Goal: Communication & Community: Answer question/provide support

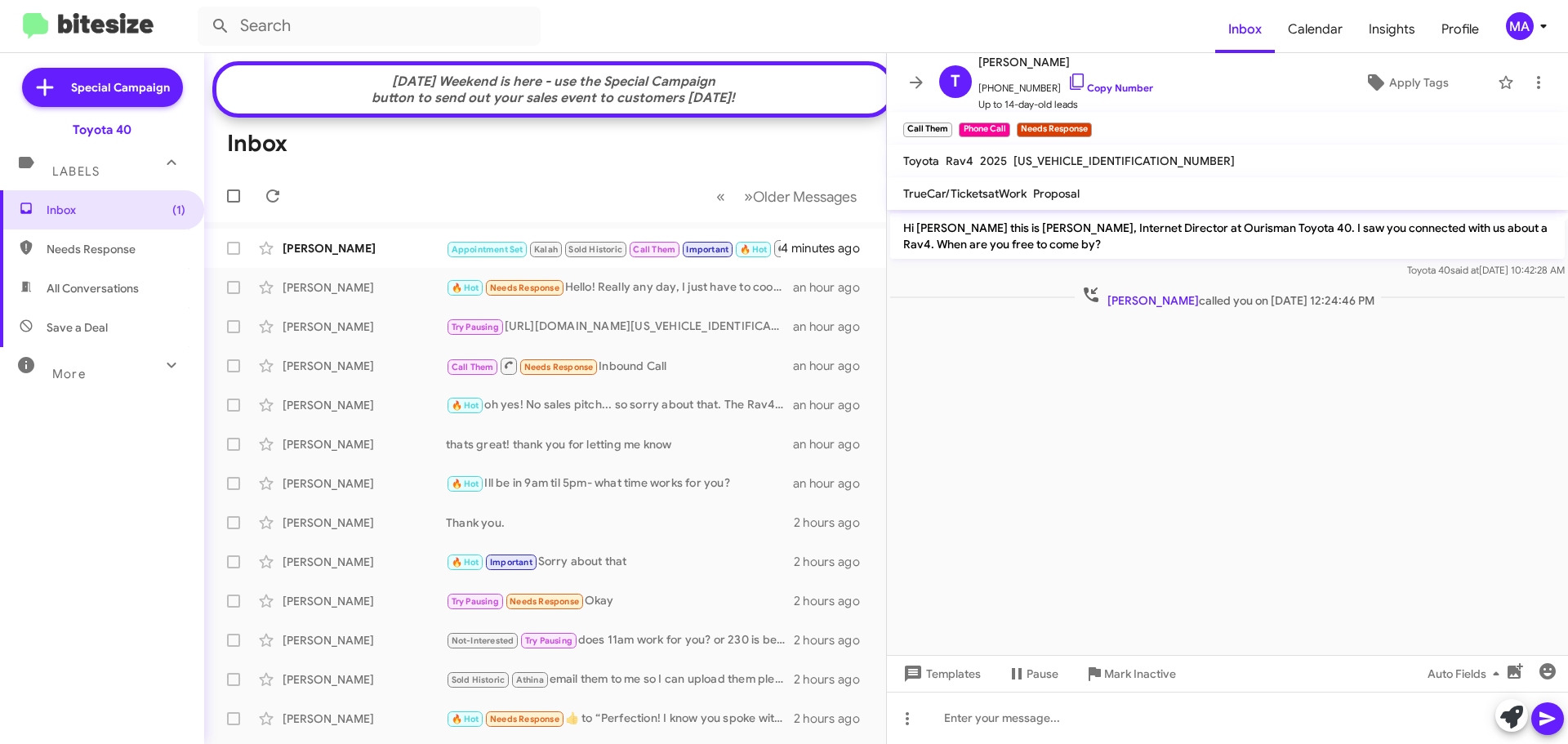
click at [517, 92] on div "[DATE] Weekend is here - use the Special Campaign button to send out your sales…" at bounding box center [554, 90] width 658 height 33
click at [394, 253] on div "[PERSON_NAME]" at bounding box center [365, 248] width 164 height 17
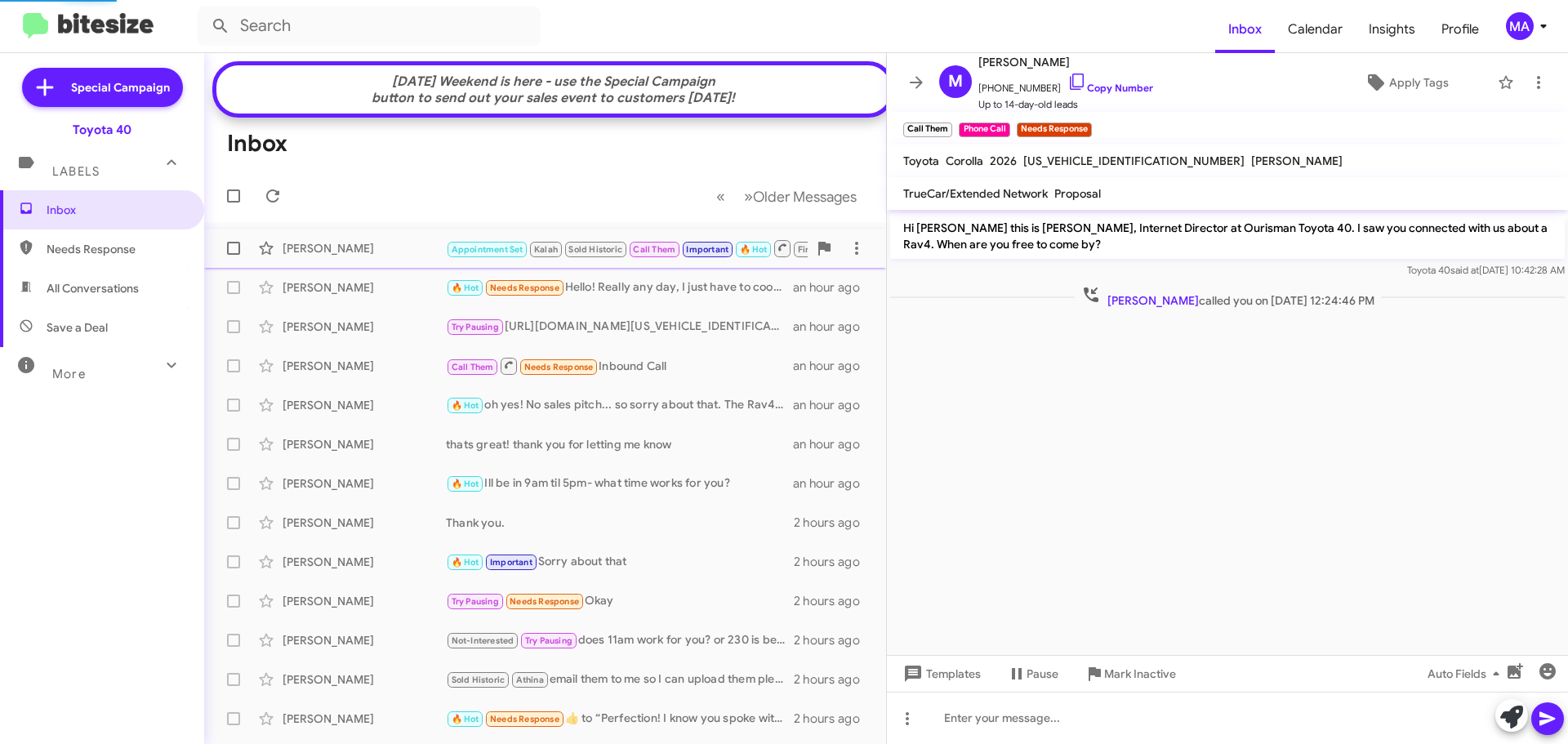
scroll to position [849, 0]
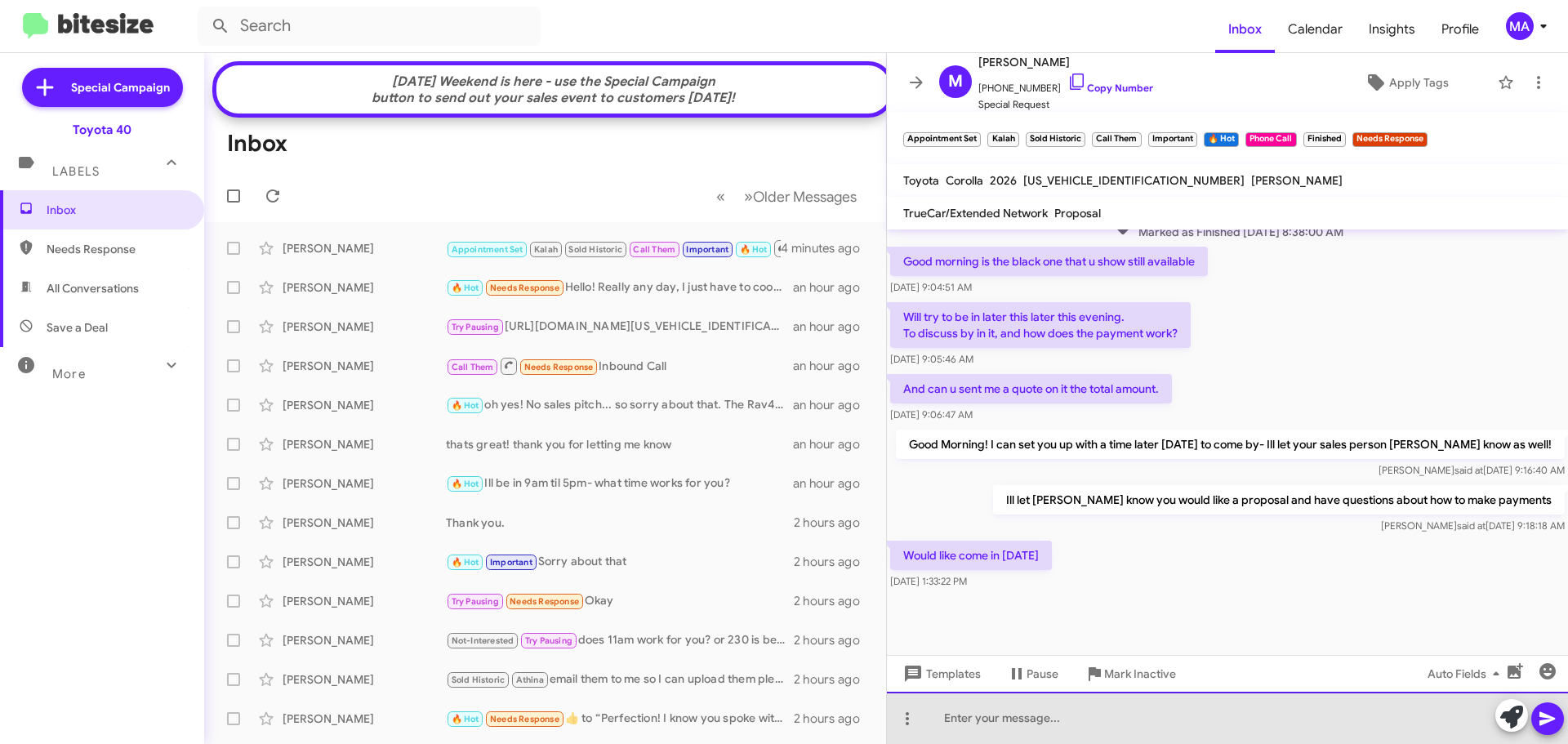
click at [988, 712] on div at bounding box center [1228, 718] width 681 height 52
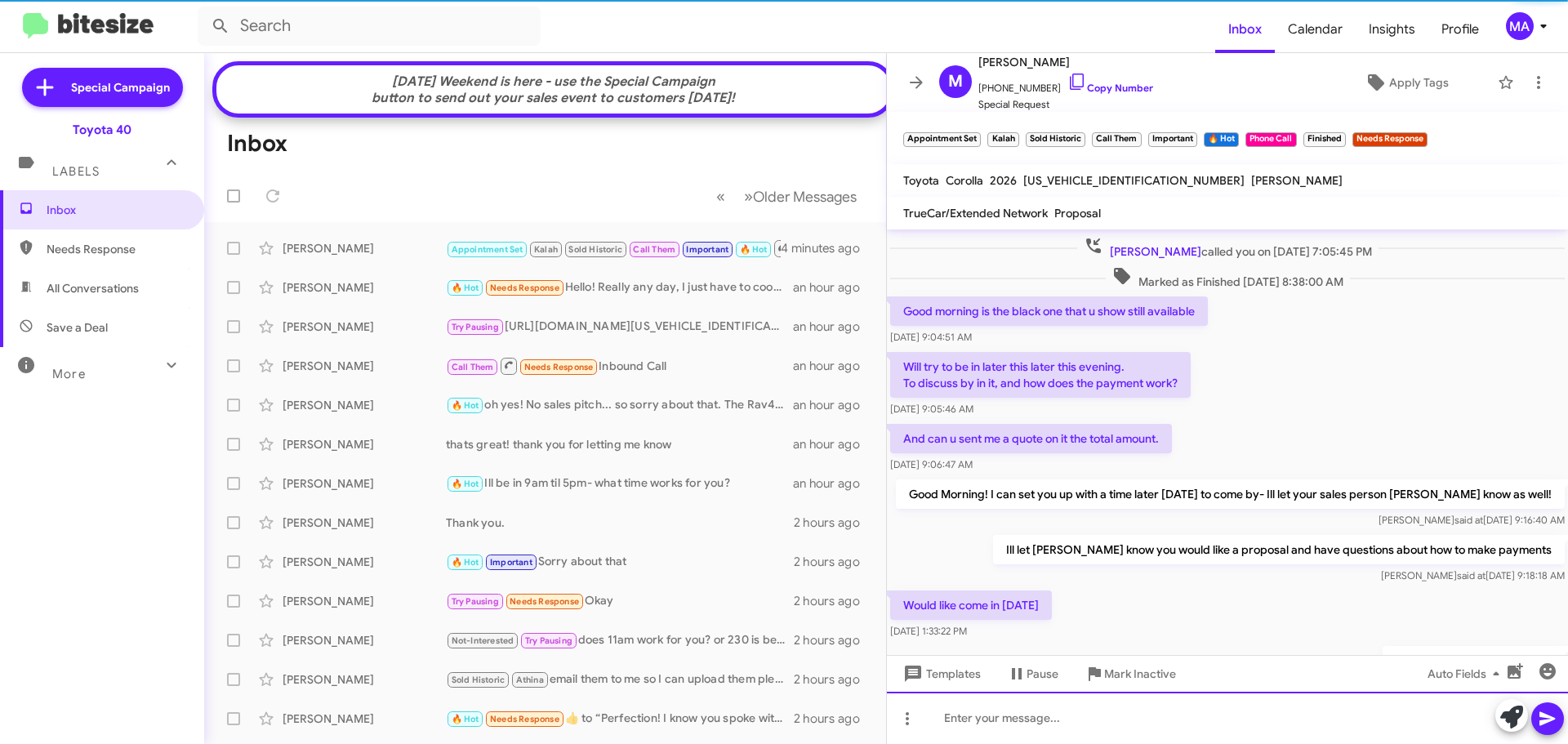
scroll to position [0, 0]
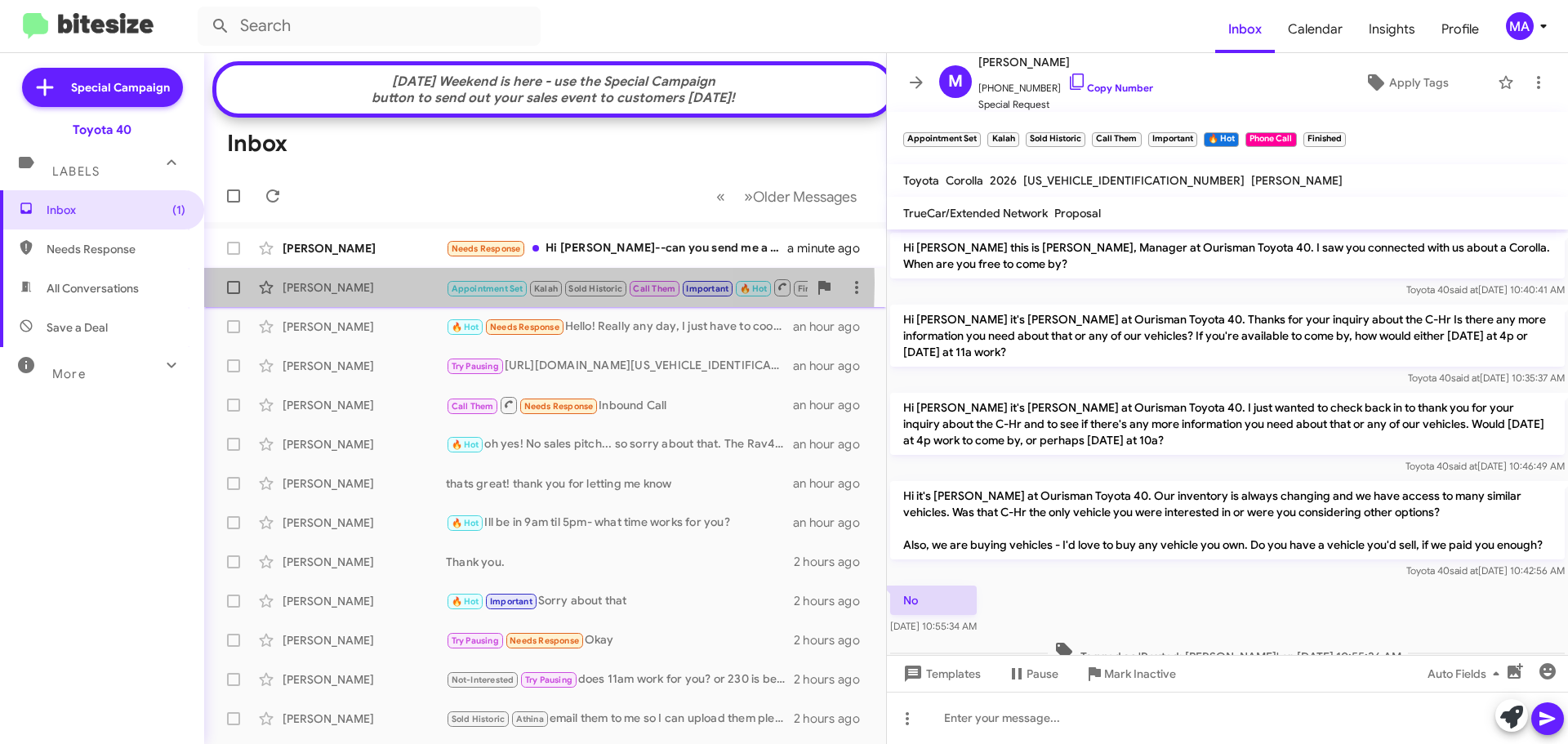
click at [389, 295] on div "[PERSON_NAME]" at bounding box center [365, 287] width 164 height 17
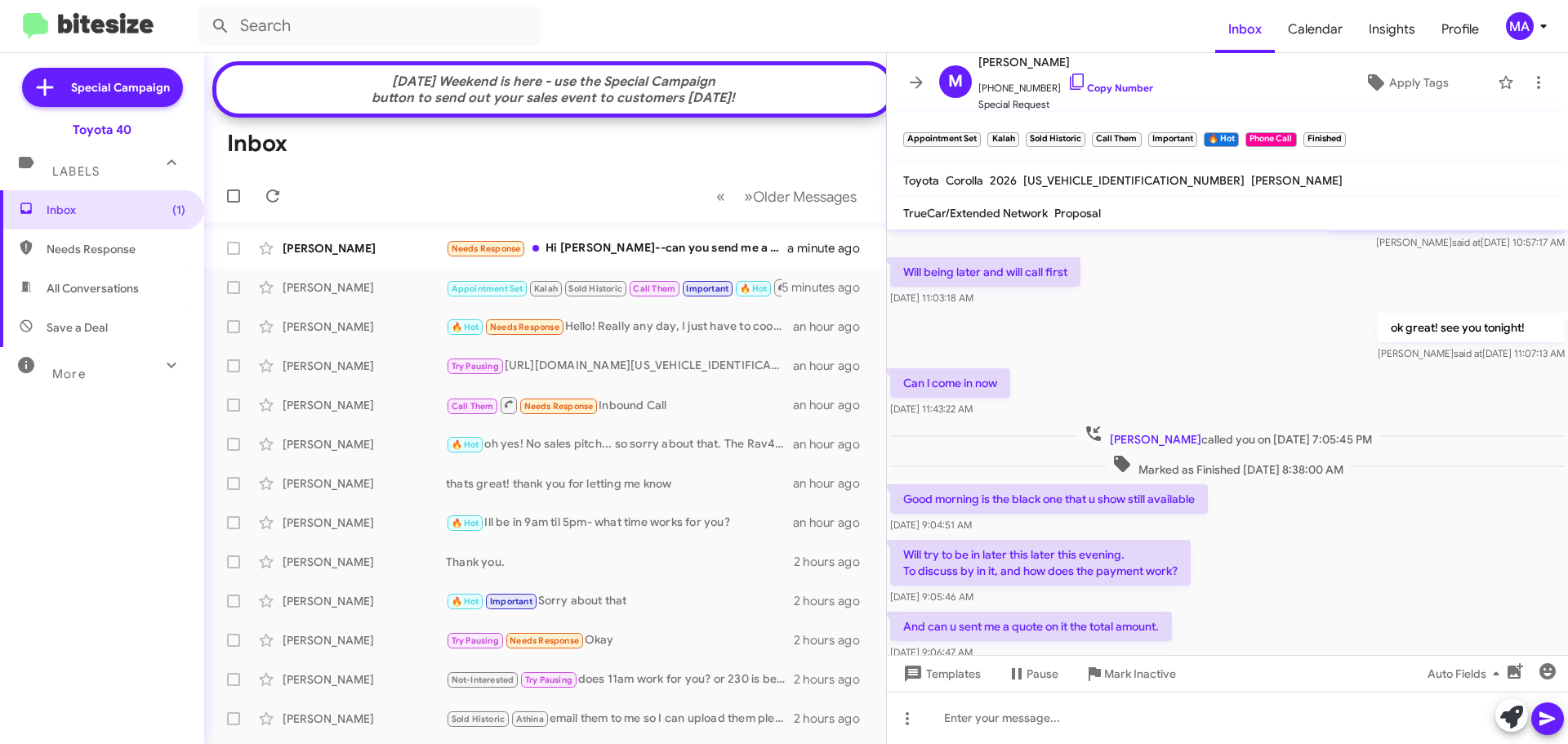
scroll to position [1852, 0]
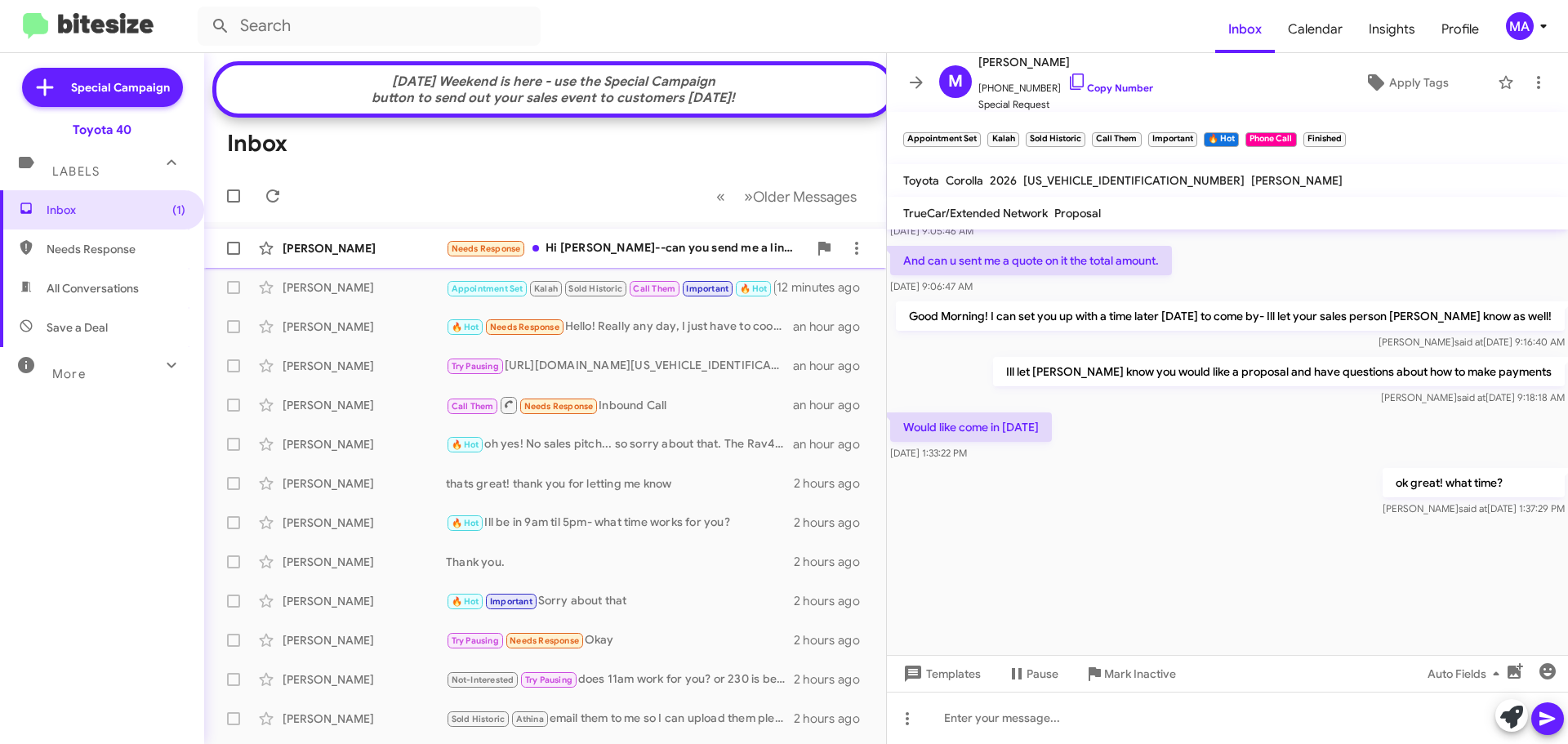
click at [586, 258] on div "Needs Response Hi [PERSON_NAME]--can you send me a link to the car and your all…" at bounding box center [627, 249] width 362 height 19
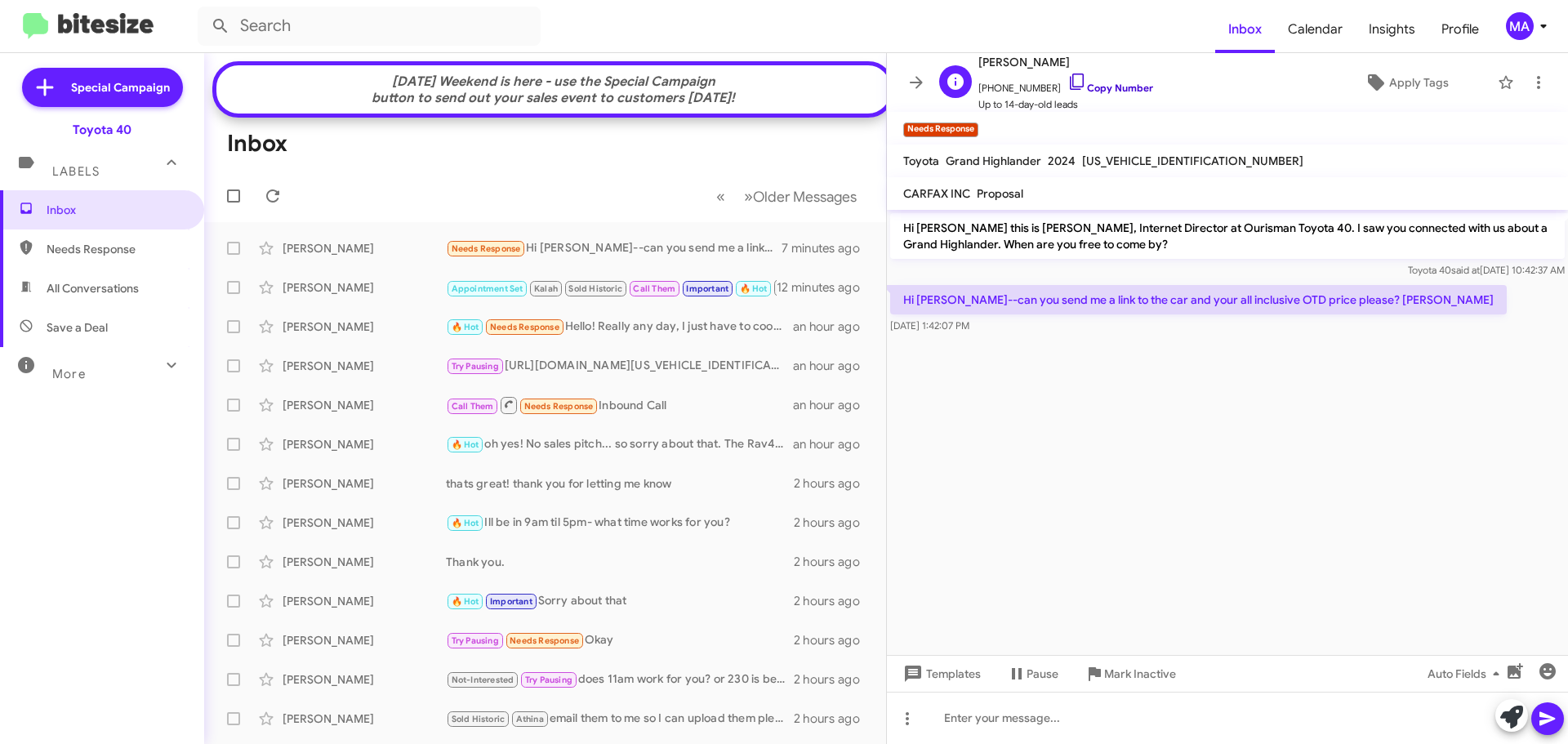
click at [1067, 81] on icon at bounding box center [1077, 82] width 20 height 20
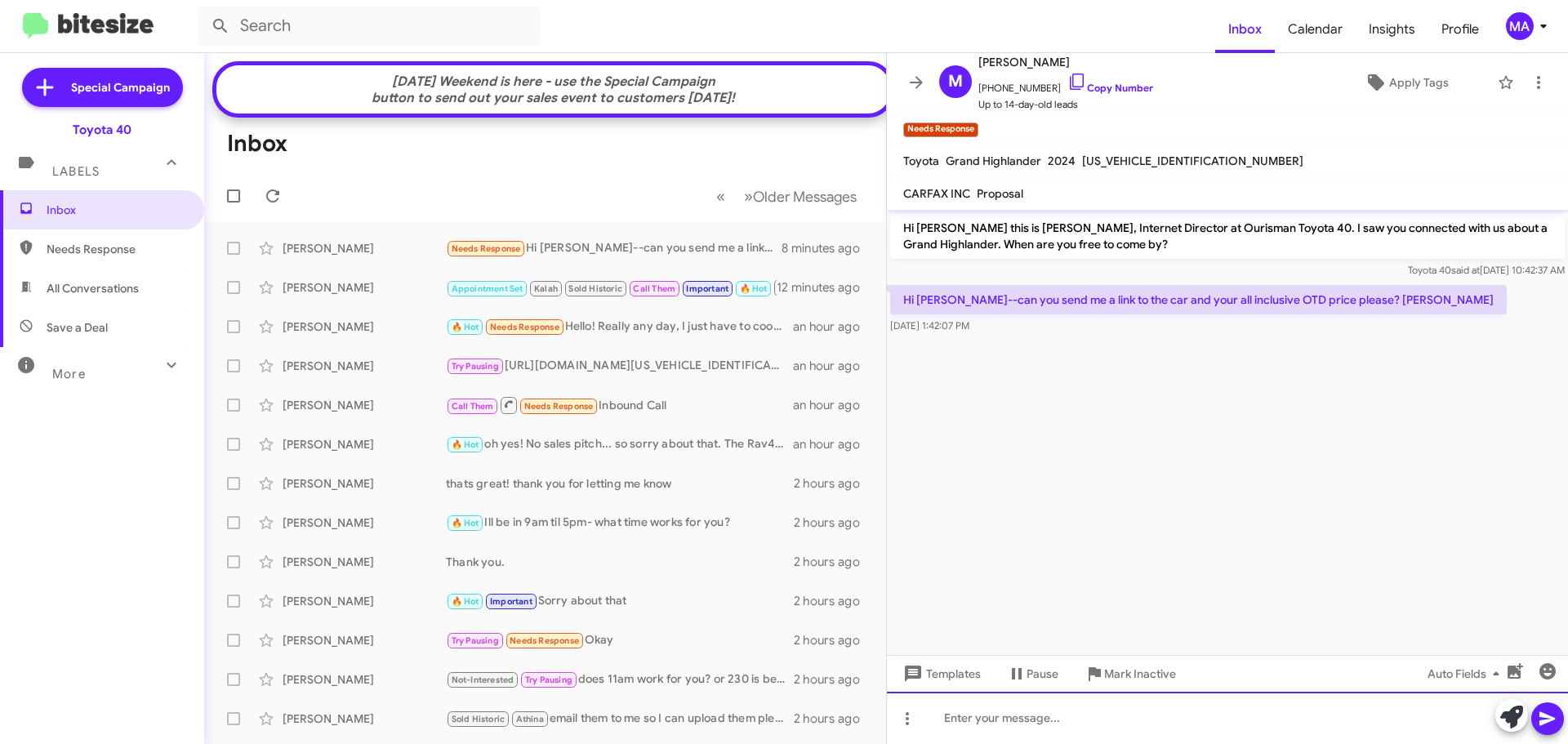
click at [1038, 720] on div at bounding box center [1228, 718] width 681 height 52
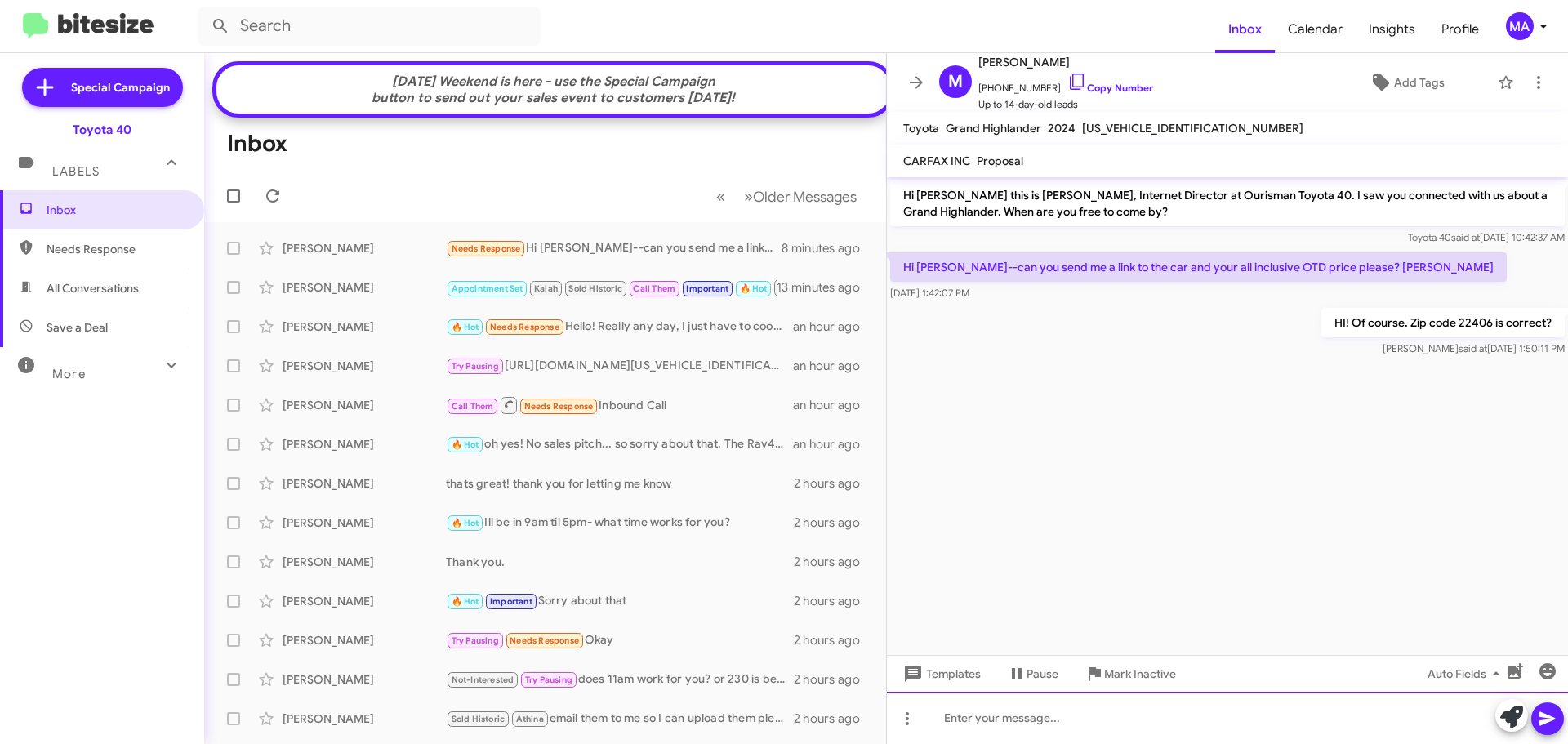
click at [1021, 722] on div at bounding box center [1228, 718] width 681 height 52
click at [1189, 722] on div "and to confirm its the 2024 Highlander" at bounding box center [1228, 718] width 681 height 52
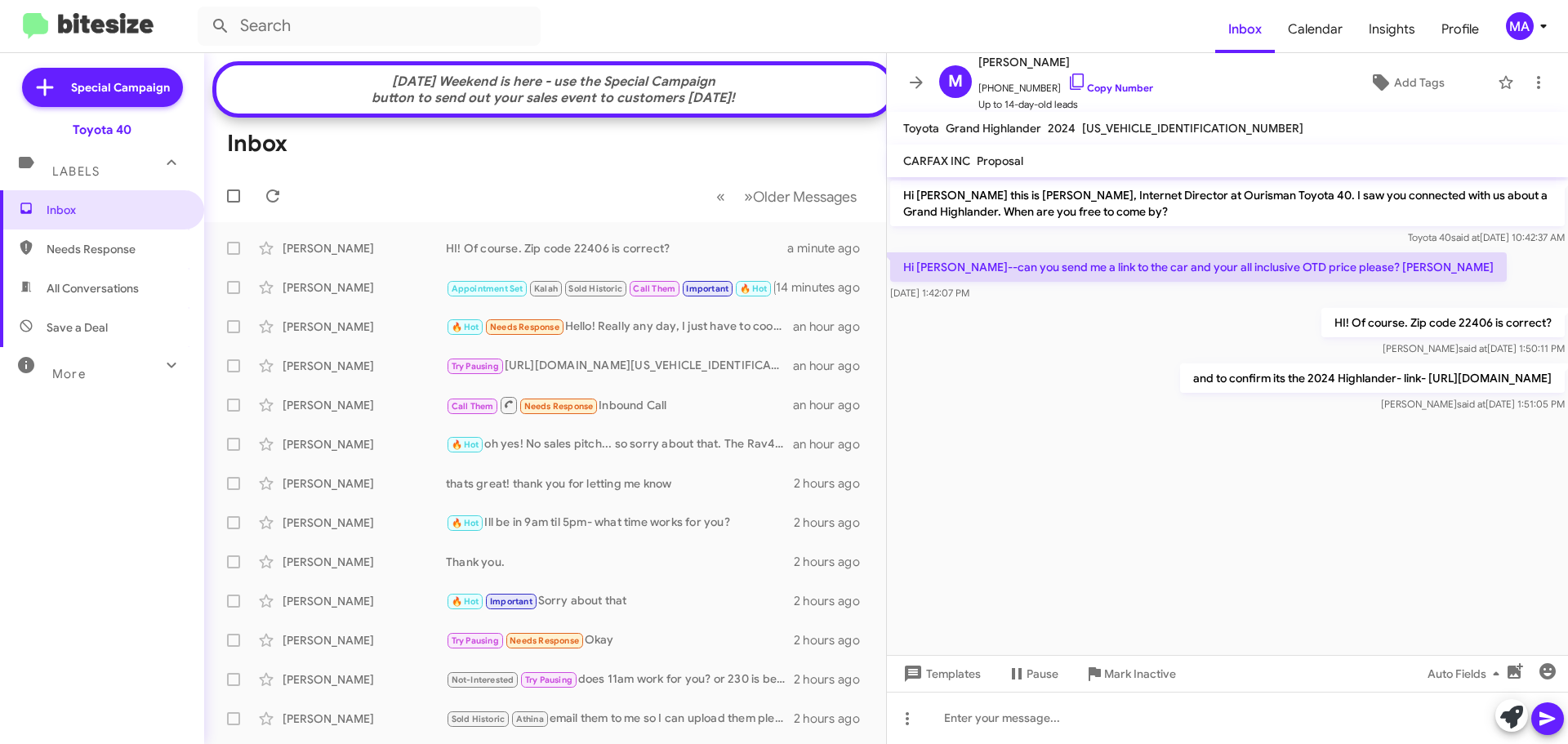
drag, startPoint x: 999, startPoint y: 291, endPoint x: 905, endPoint y: 271, distance: 96.1
click at [905, 271] on div "Hi [PERSON_NAME]--can you send me a link to the car and your all inclusive OTD …" at bounding box center [1199, 277] width 616 height 49
copy div "Hi [PERSON_NAME]--can you send me a link to the car and your all inclusive OTD …"
click at [1020, 432] on div at bounding box center [1228, 424] width 681 height 17
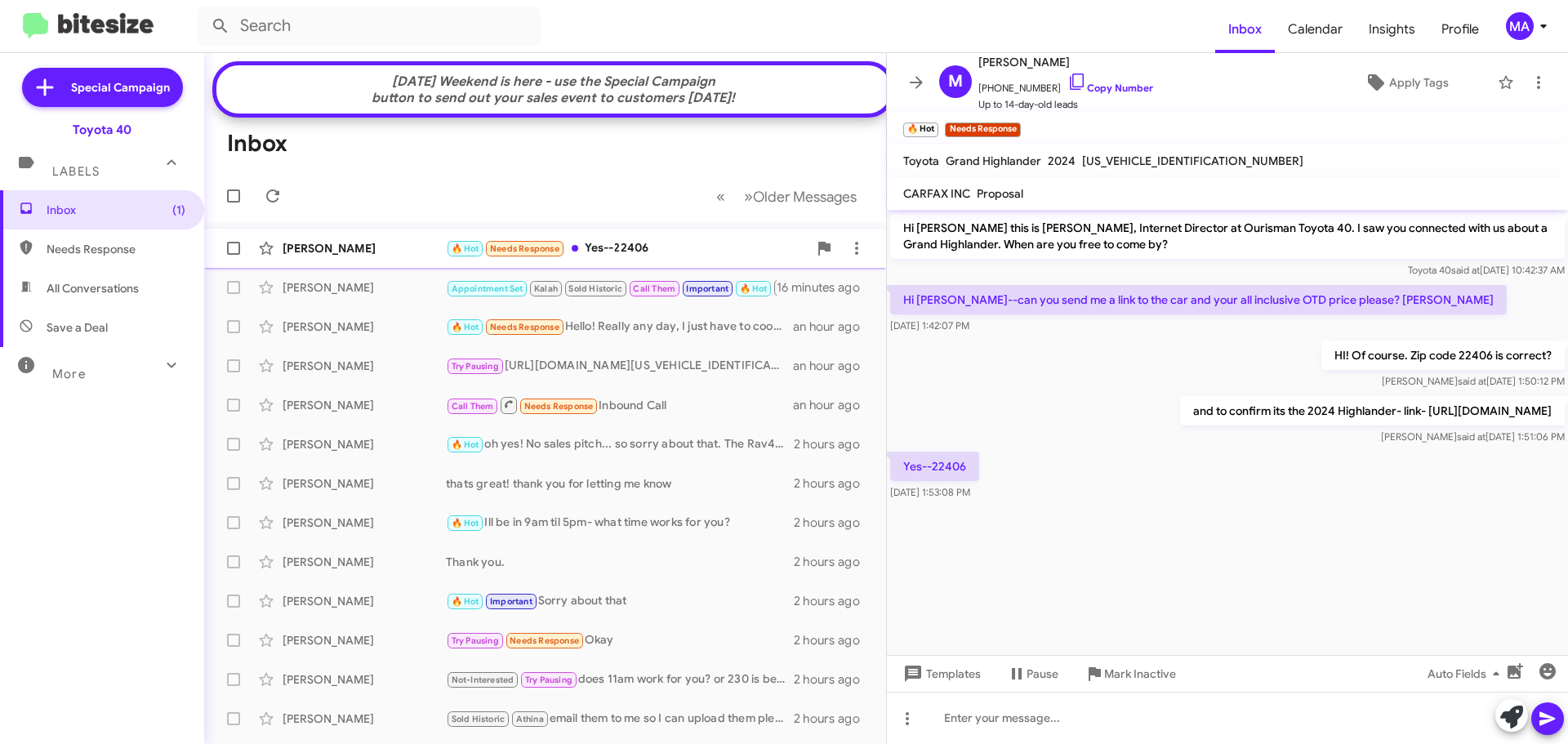
click at [658, 258] on div "🔥 Hot Needs Response Yes--22406" at bounding box center [627, 249] width 362 height 19
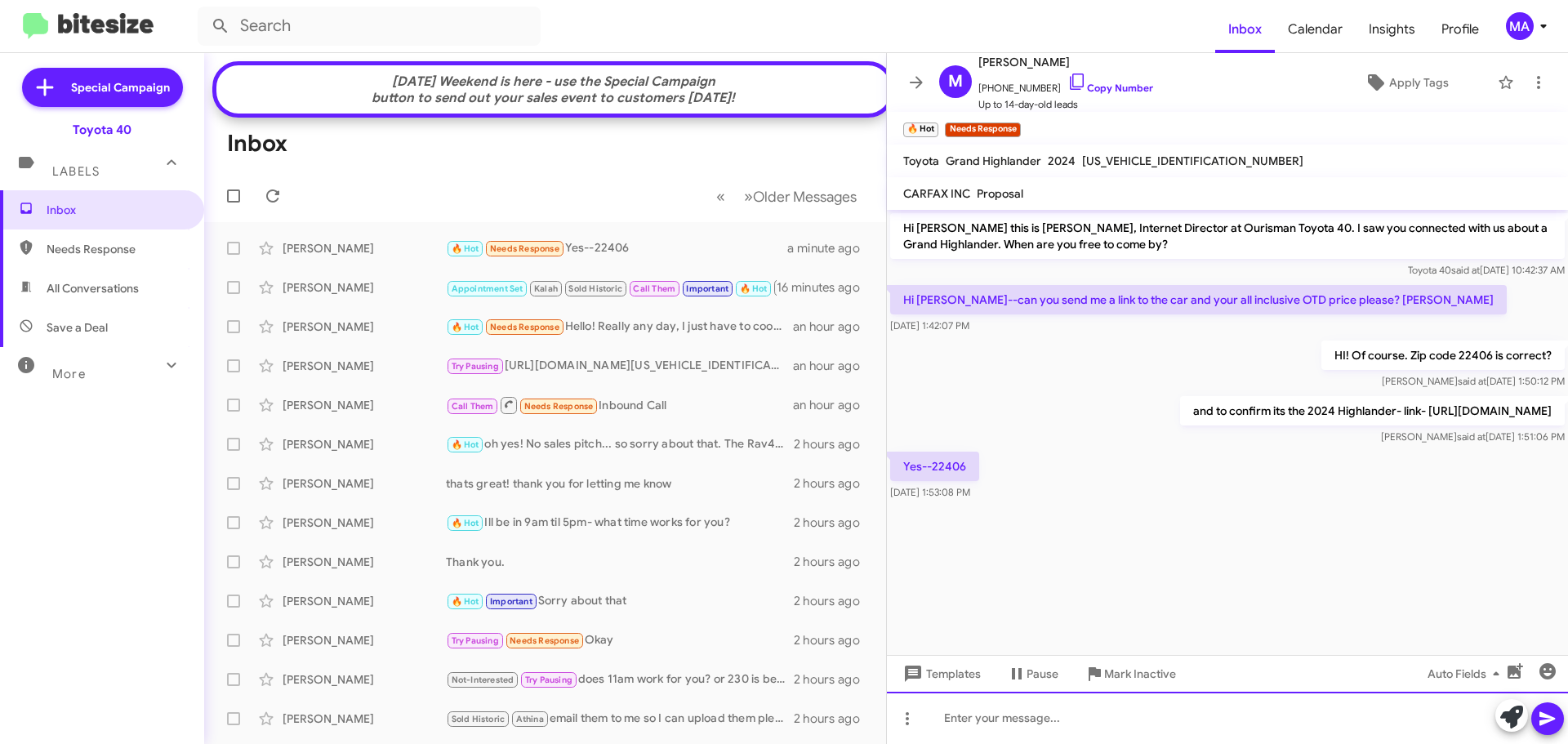
click at [1025, 710] on div at bounding box center [1228, 718] width 681 height 52
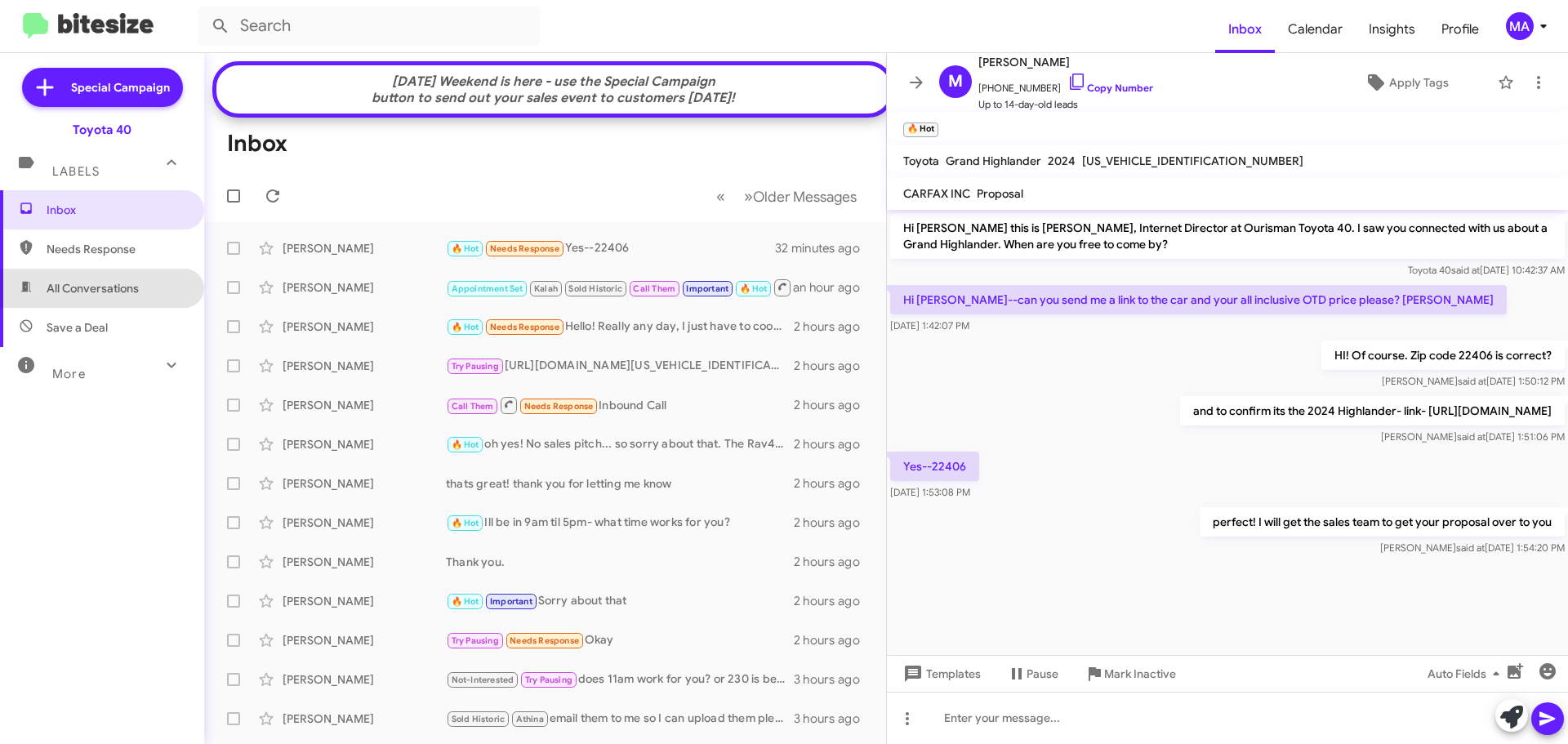
click at [110, 293] on span "All Conversations" at bounding box center [92, 288] width 92 height 17
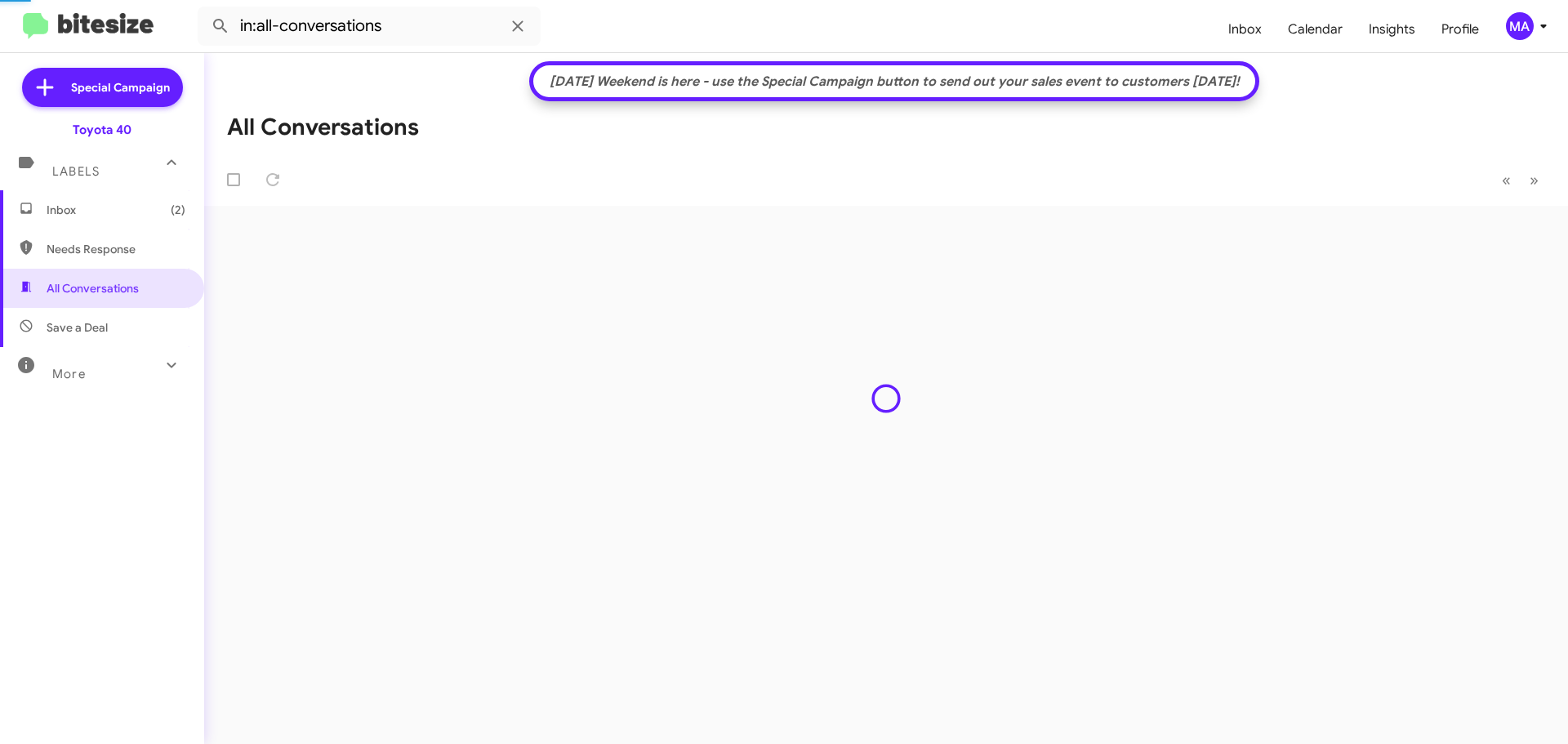
click at [110, 320] on span "Save a Deal" at bounding box center [102, 327] width 205 height 39
type input "in:not-interested"
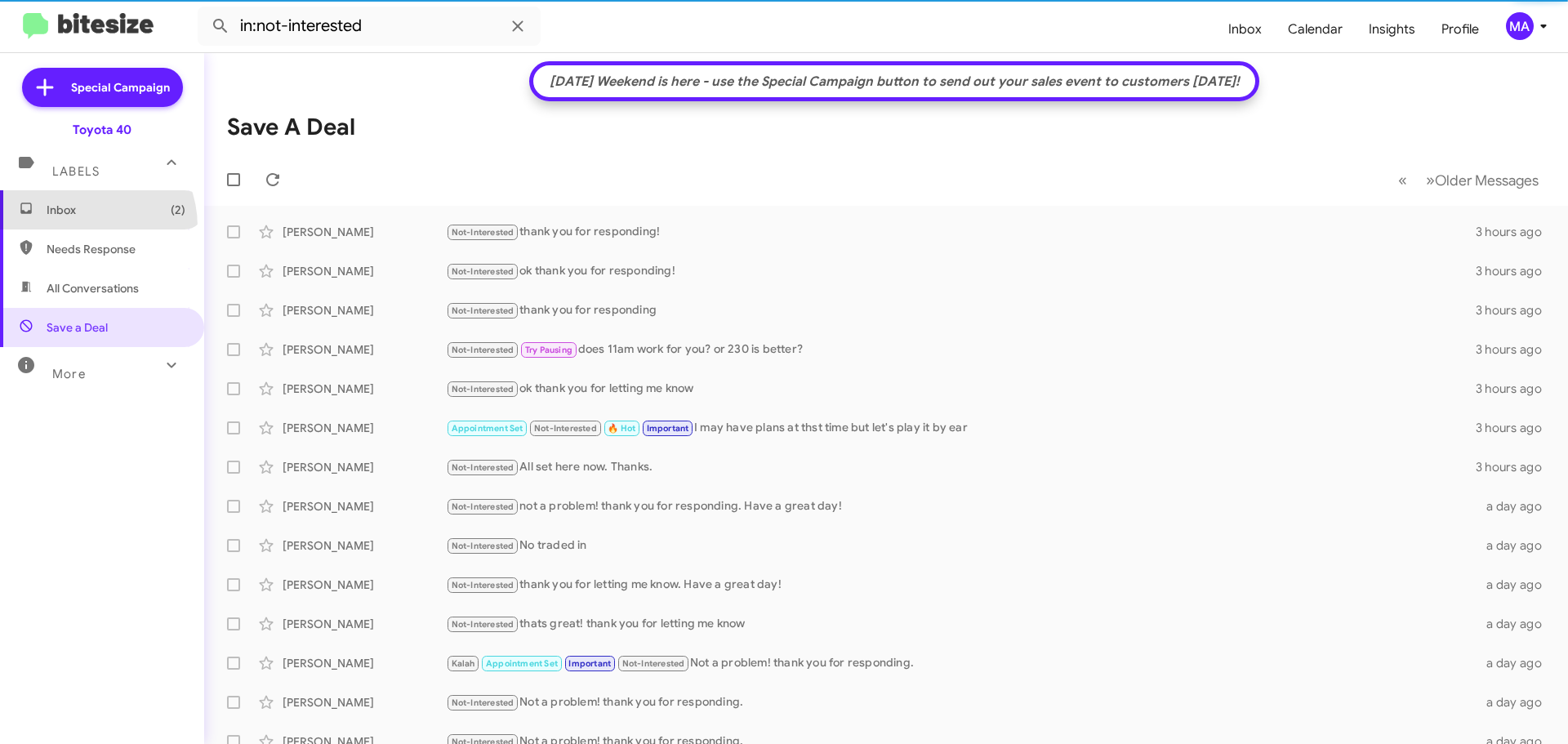
click at [84, 226] on span "Inbox (2)" at bounding box center [102, 210] width 205 height 39
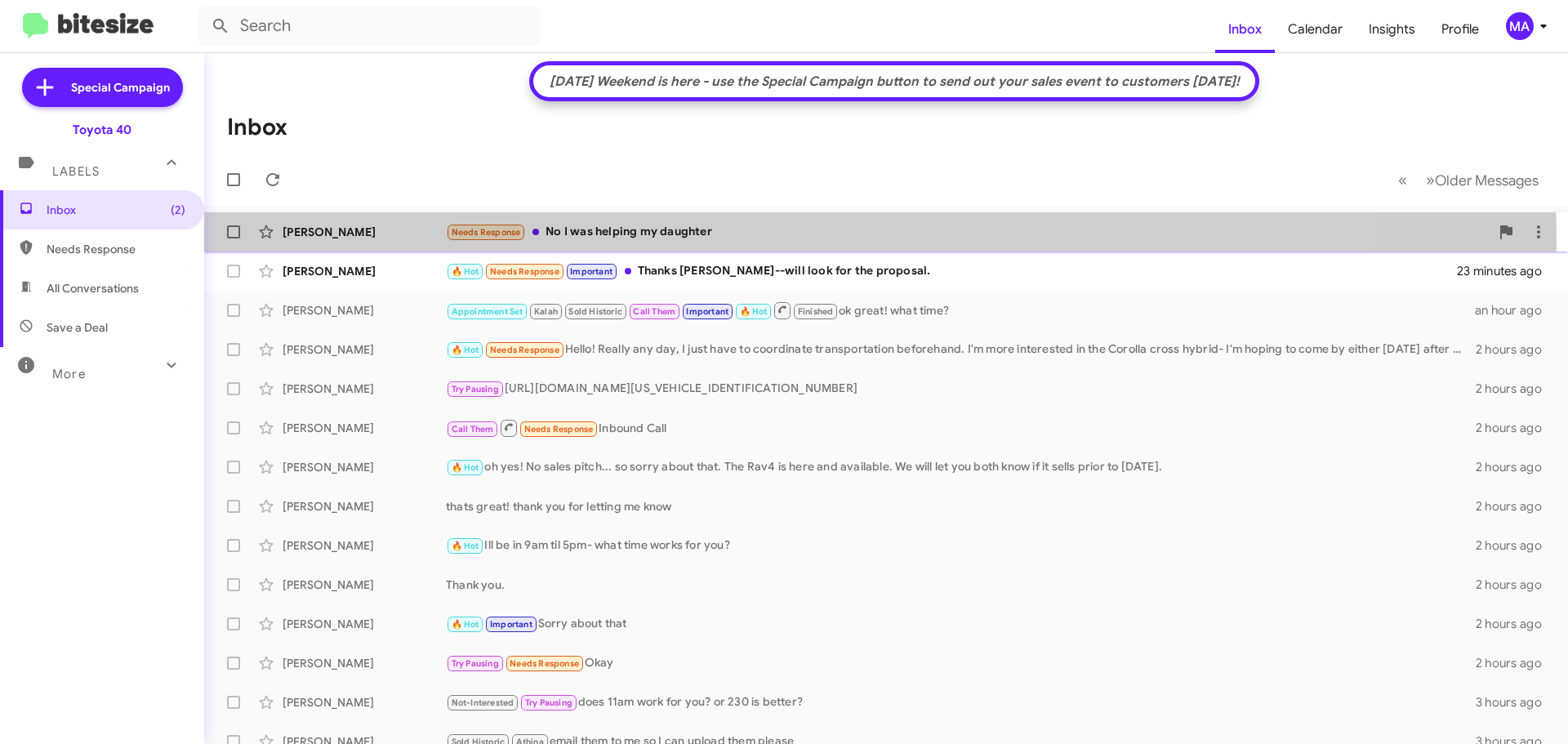
click at [738, 238] on div "Needs Response No I was helping my daughter" at bounding box center [967, 232] width 1044 height 19
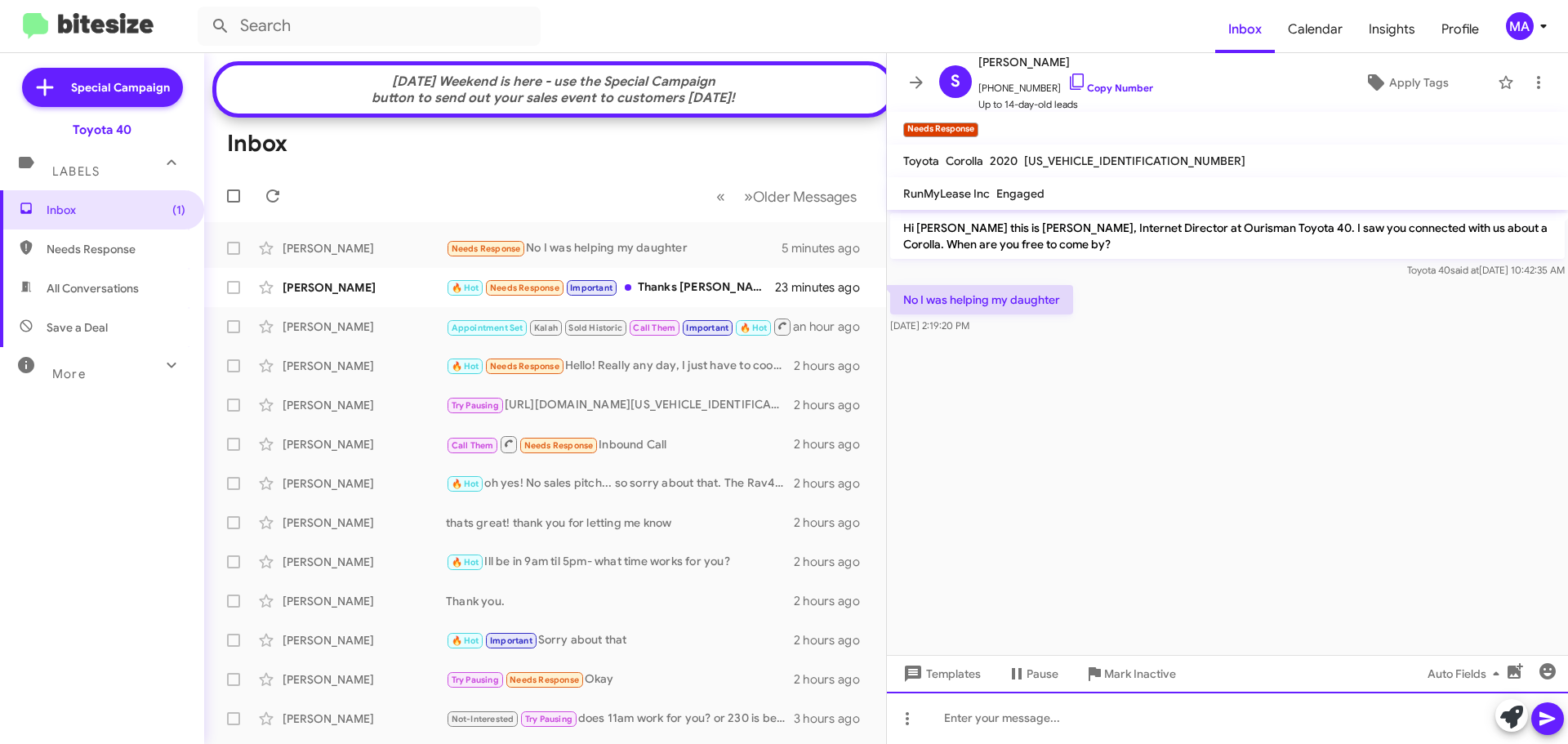
click at [1010, 717] on div at bounding box center [1228, 718] width 681 height 52
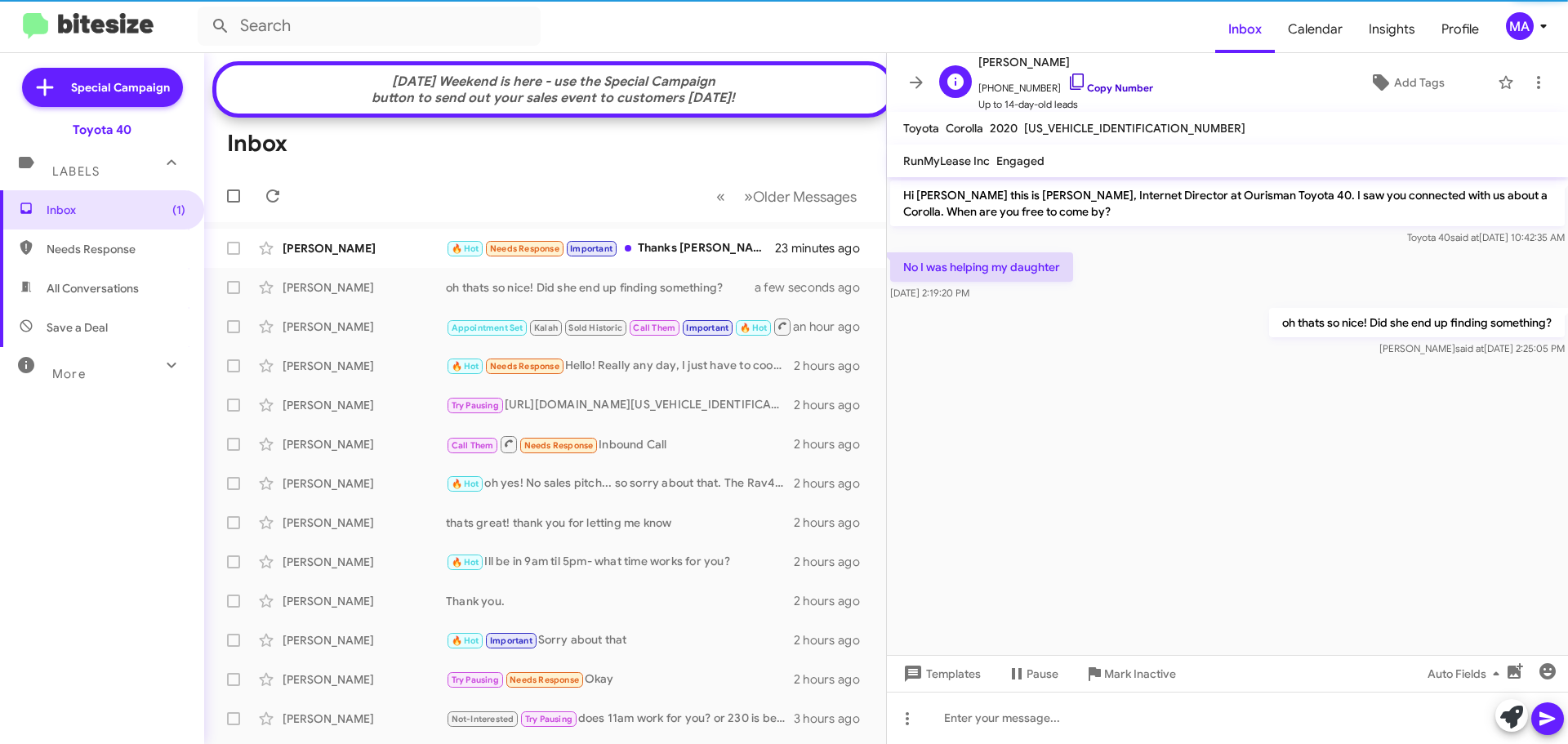
click at [1067, 79] on icon at bounding box center [1077, 82] width 20 height 20
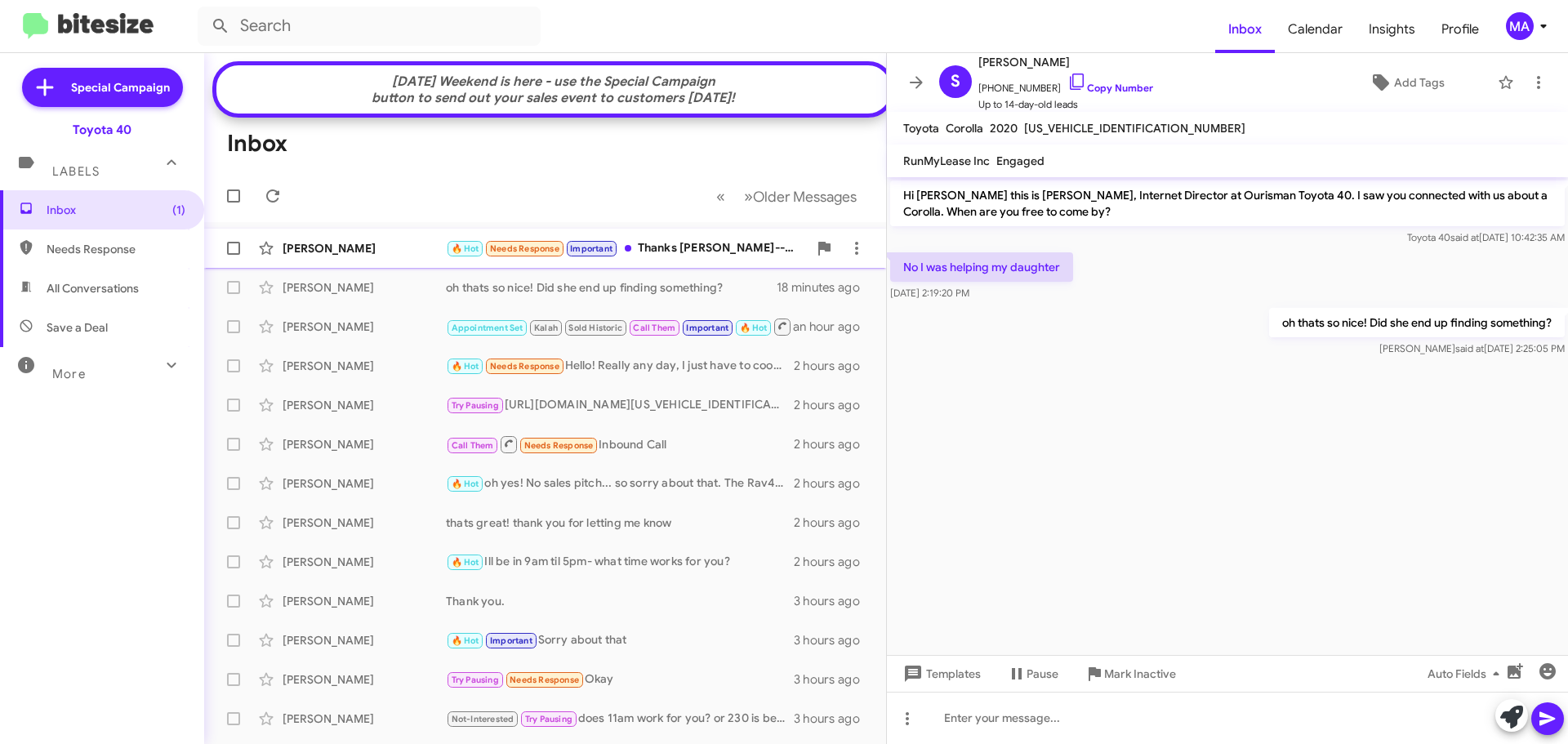
click at [661, 258] on div "🔥 Hot Needs Response Important Thanks [PERSON_NAME]--will look for the proposal." at bounding box center [627, 249] width 362 height 19
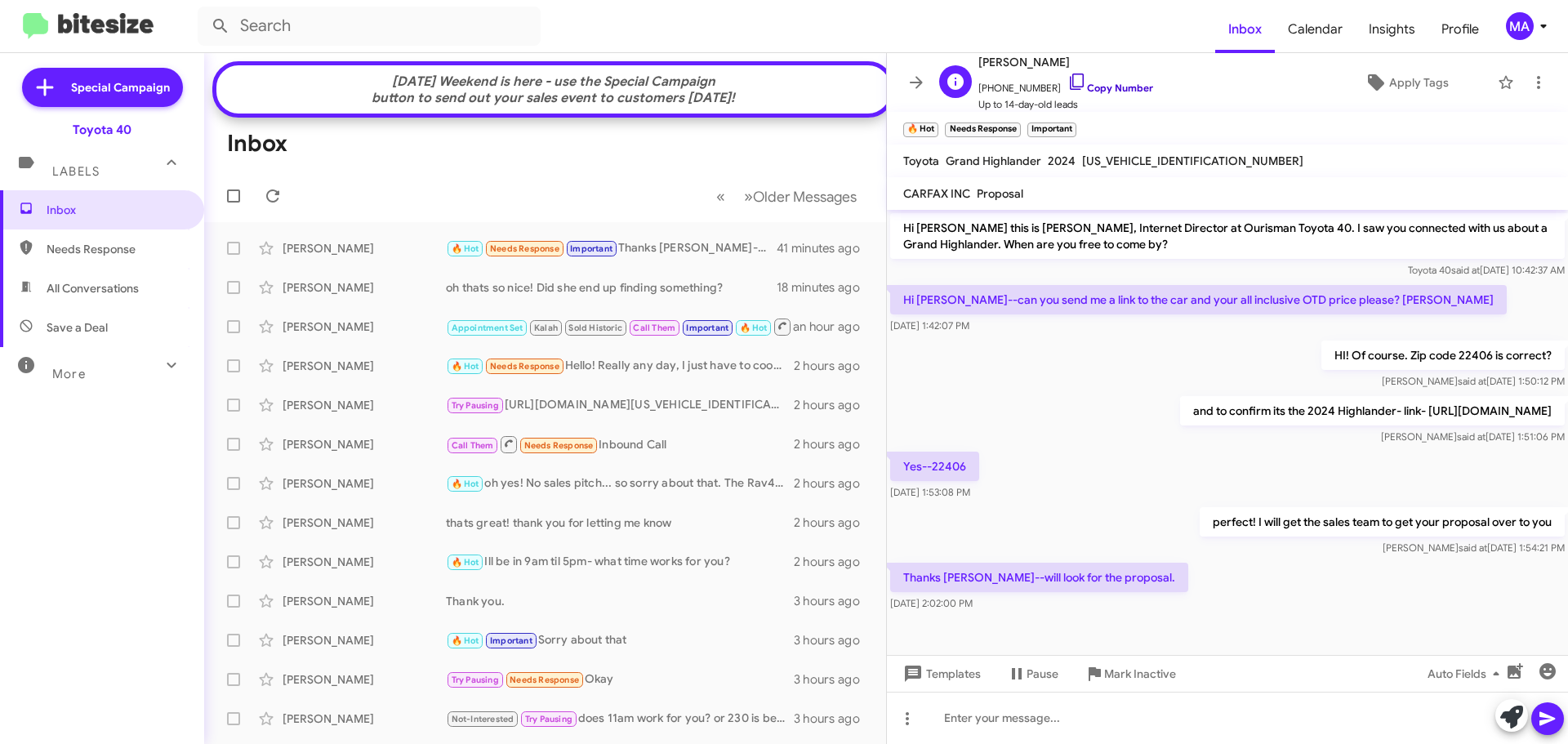
click at [1067, 82] on icon at bounding box center [1077, 82] width 20 height 20
click at [124, 325] on span "Save a Deal" at bounding box center [102, 327] width 205 height 39
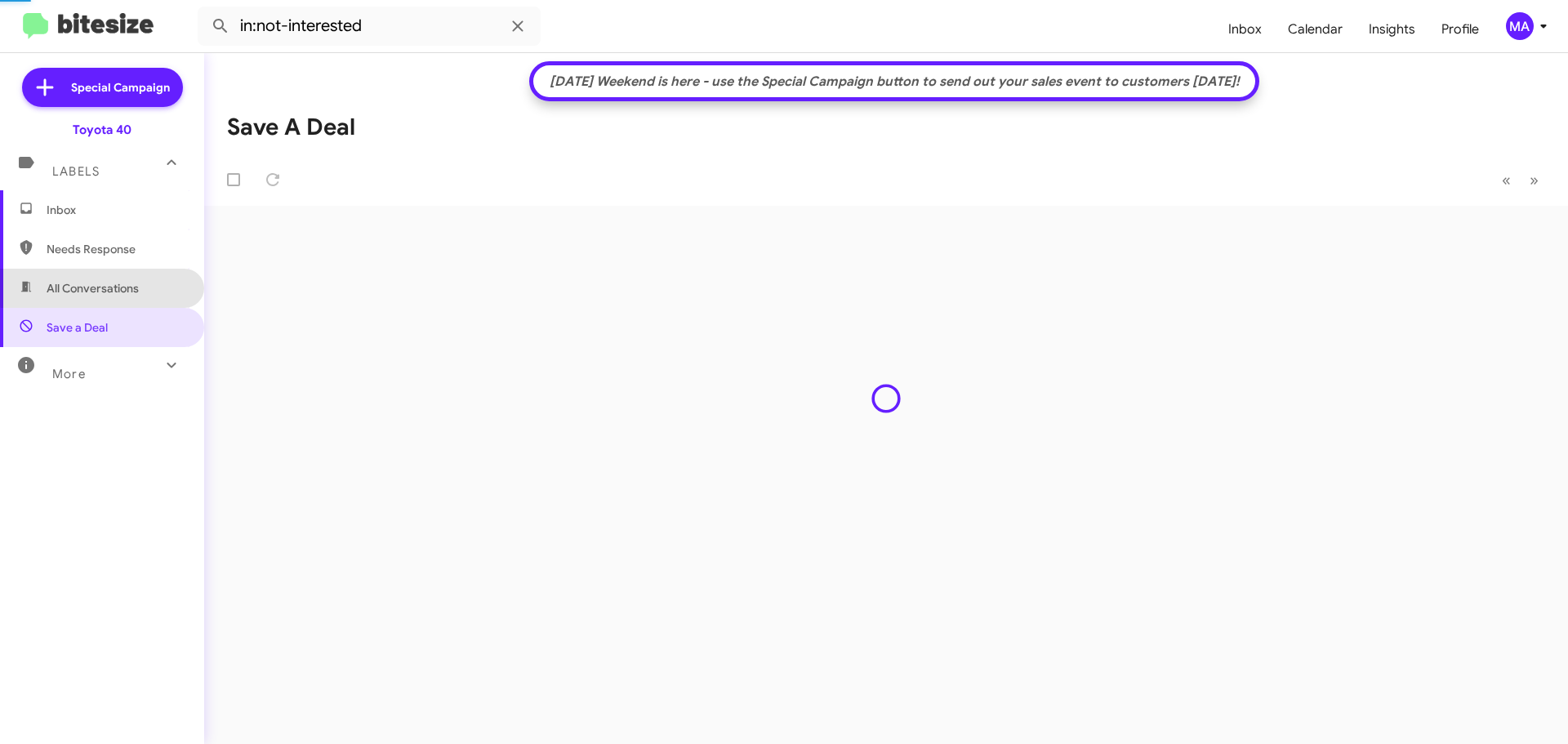
click at [116, 278] on span "All Conversations" at bounding box center [102, 288] width 205 height 39
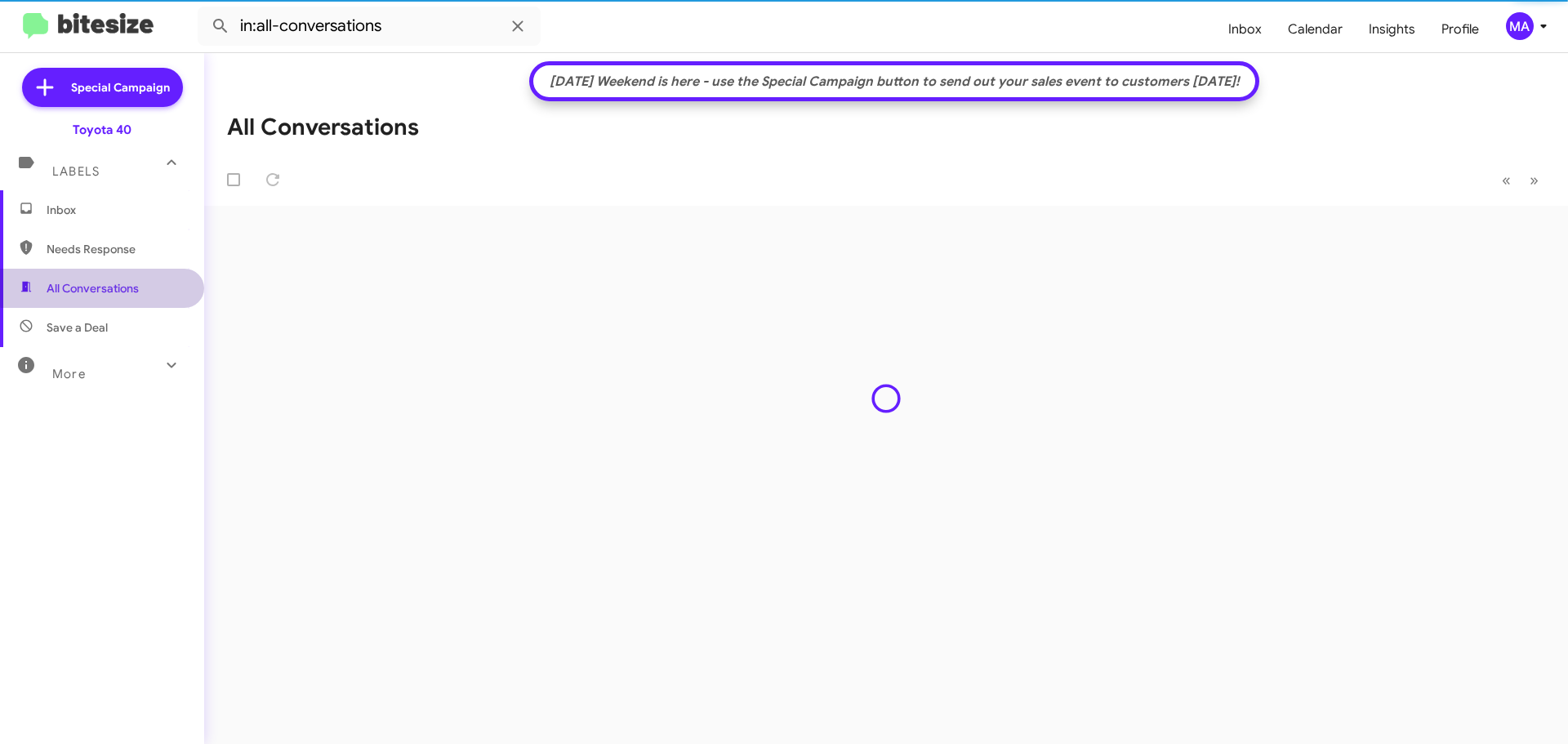
click at [111, 250] on span "Needs Response" at bounding box center [115, 249] width 138 height 17
type input "in:needs-response"
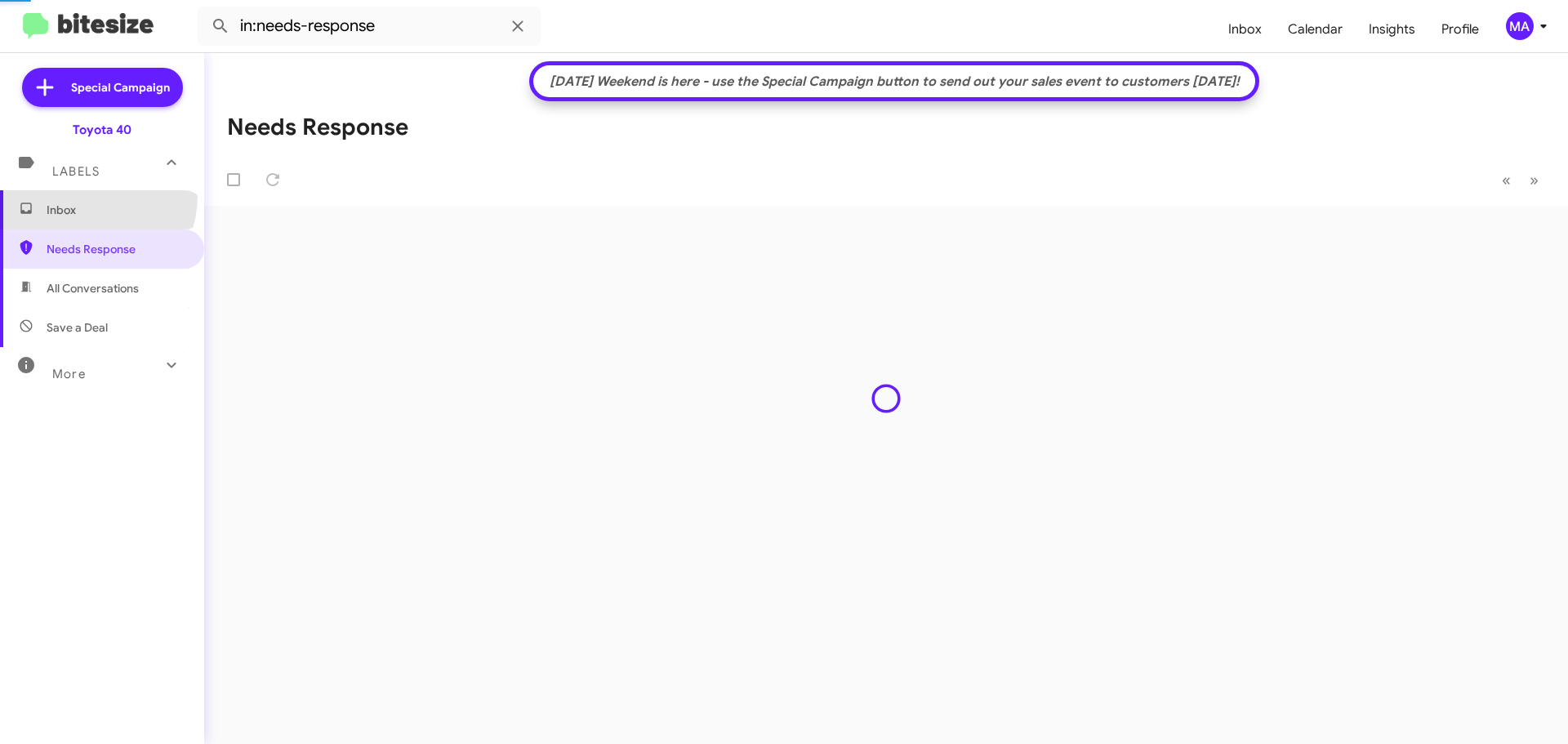
click at [90, 195] on span "Inbox" at bounding box center [102, 210] width 205 height 39
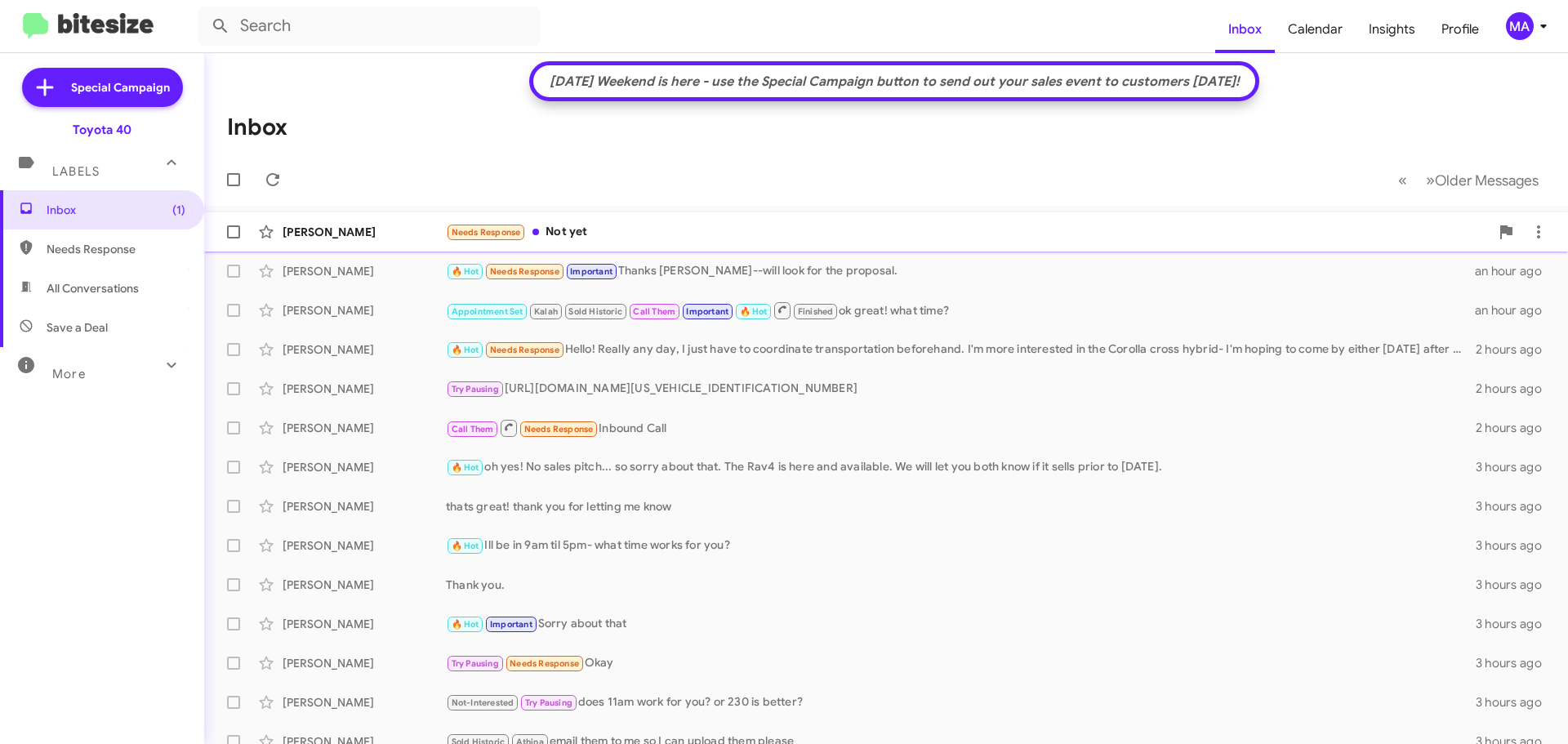
click at [602, 233] on div "Needs Response Not yet" at bounding box center [967, 232] width 1044 height 19
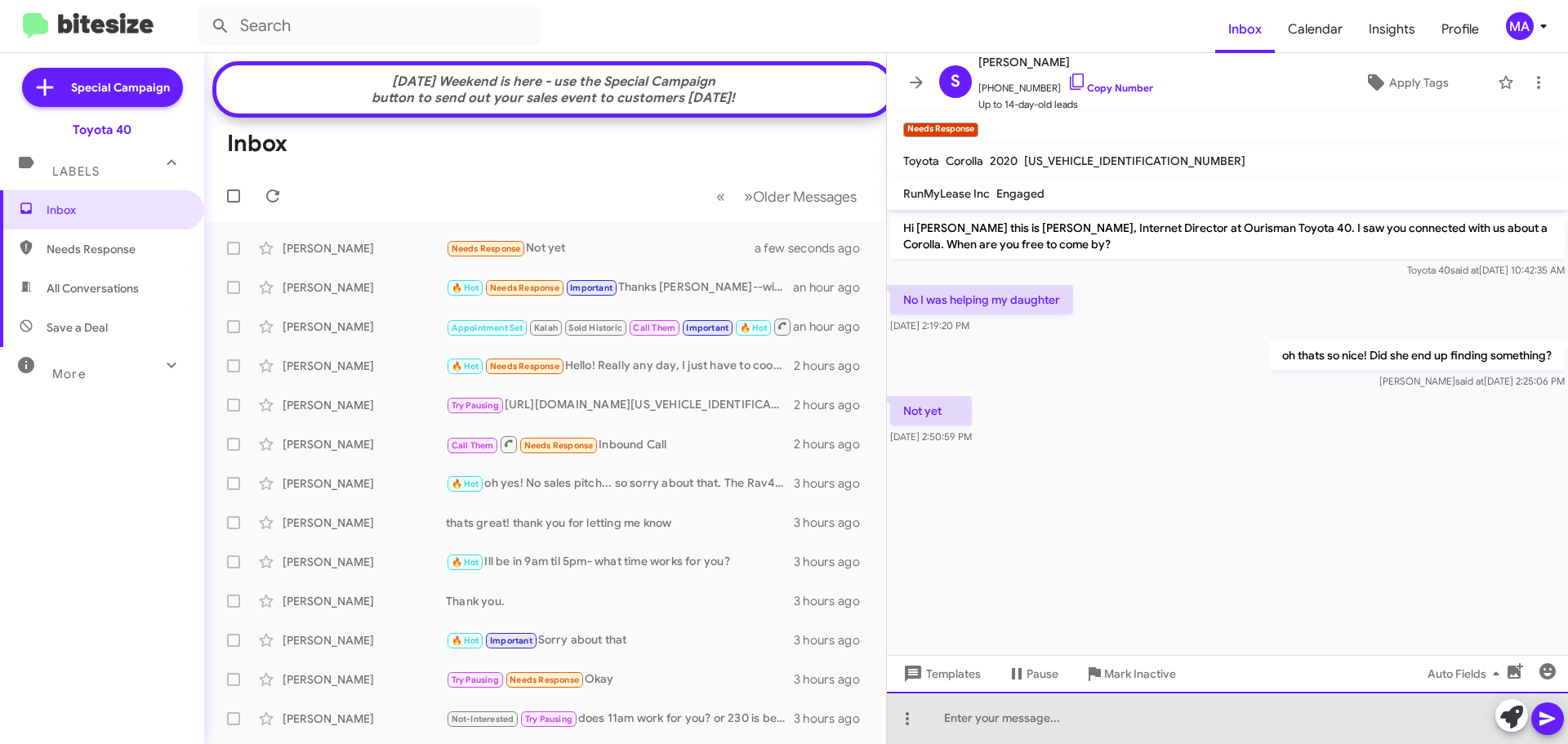
click at [1015, 726] on div at bounding box center [1228, 718] width 681 height 52
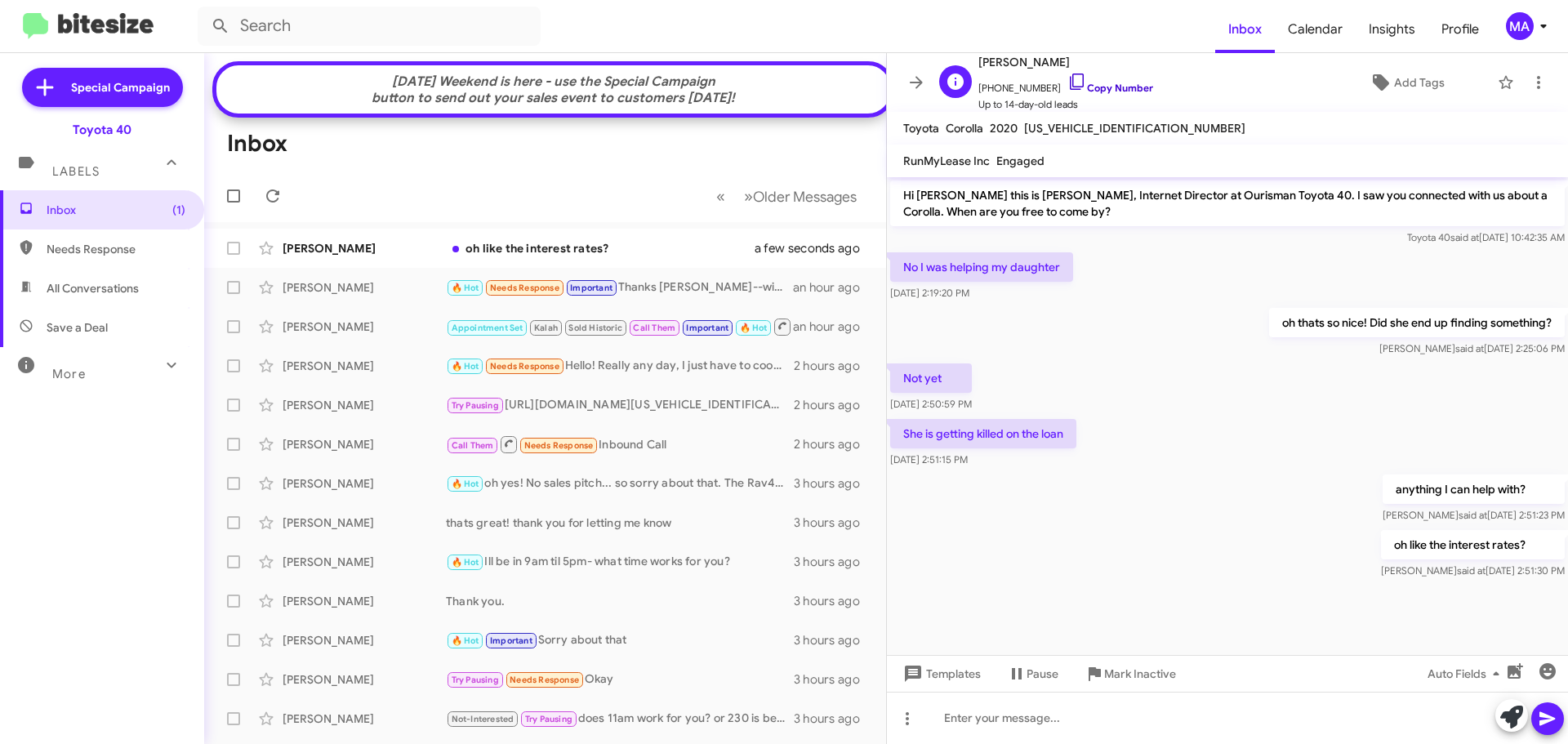
click at [1067, 79] on icon at bounding box center [1077, 82] width 20 height 20
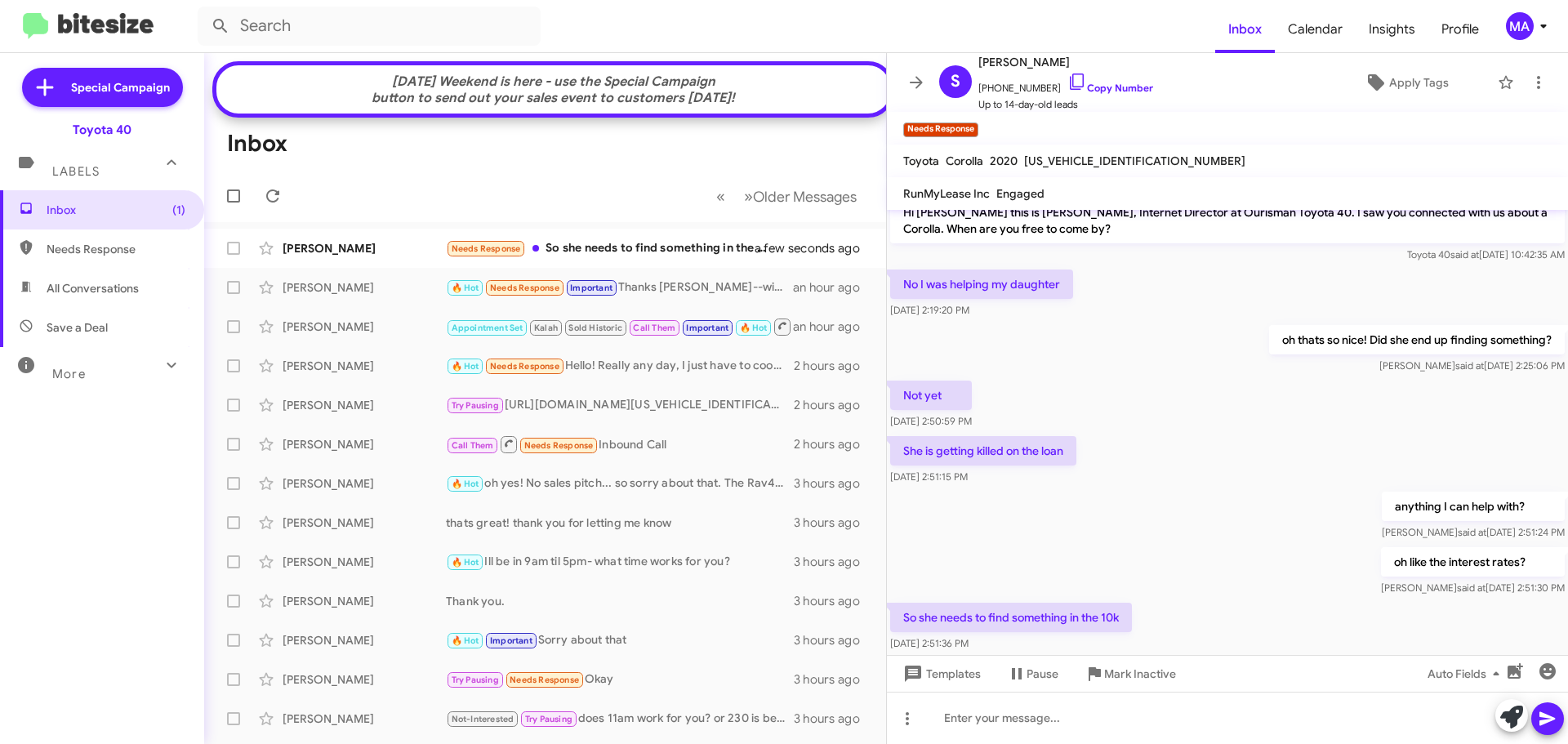
scroll to position [48, 0]
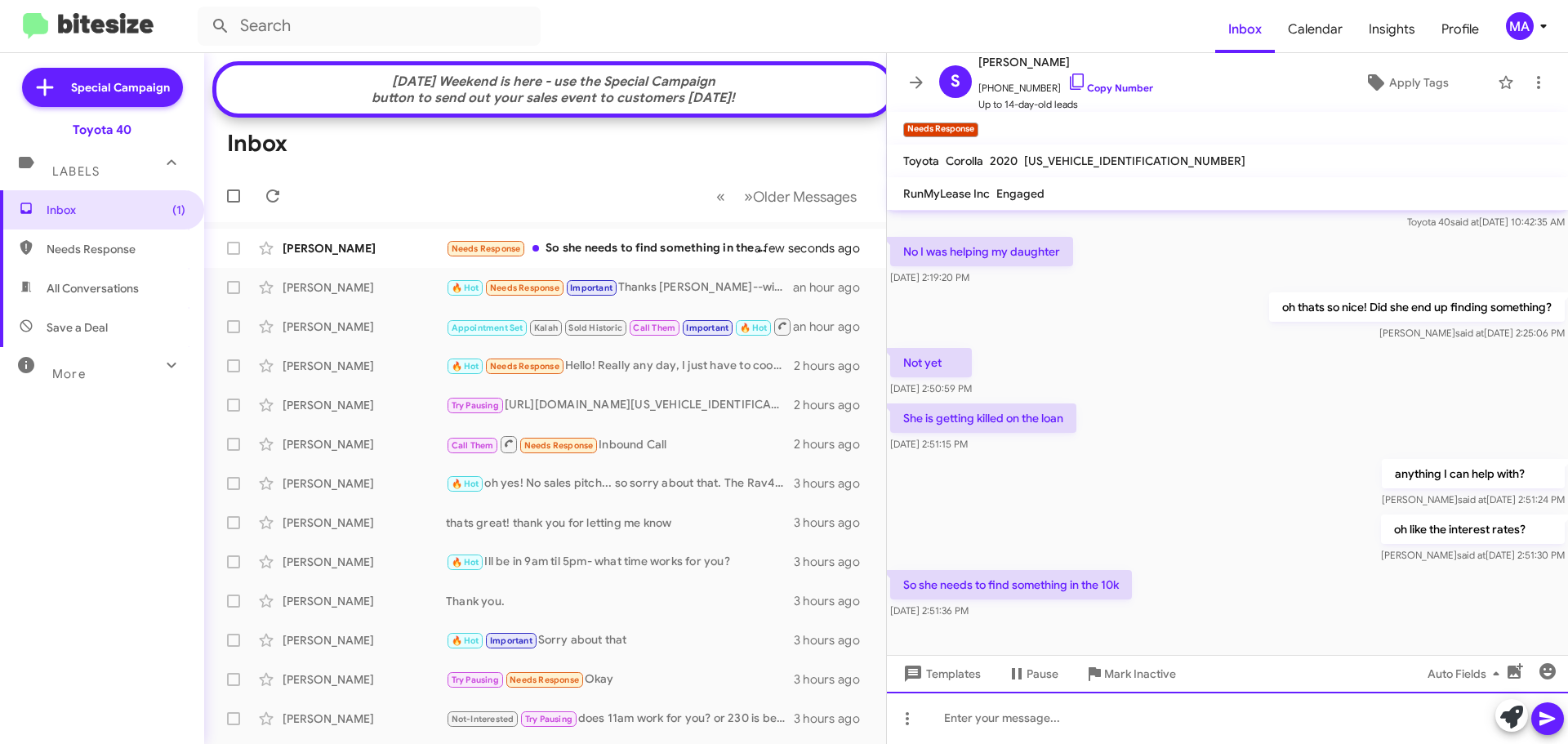
click at [1069, 722] on div at bounding box center [1228, 718] width 681 height 52
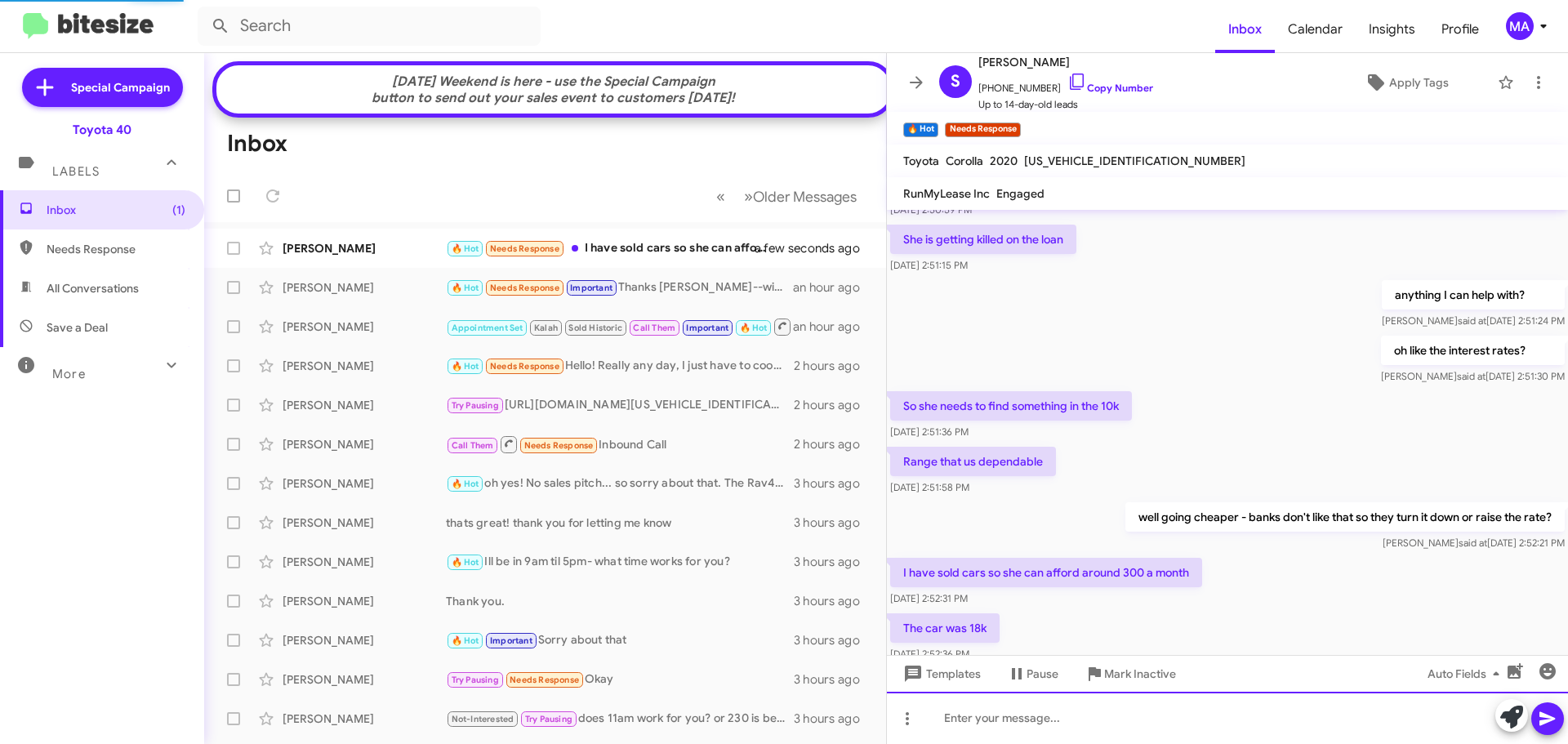
scroll to position [286, 0]
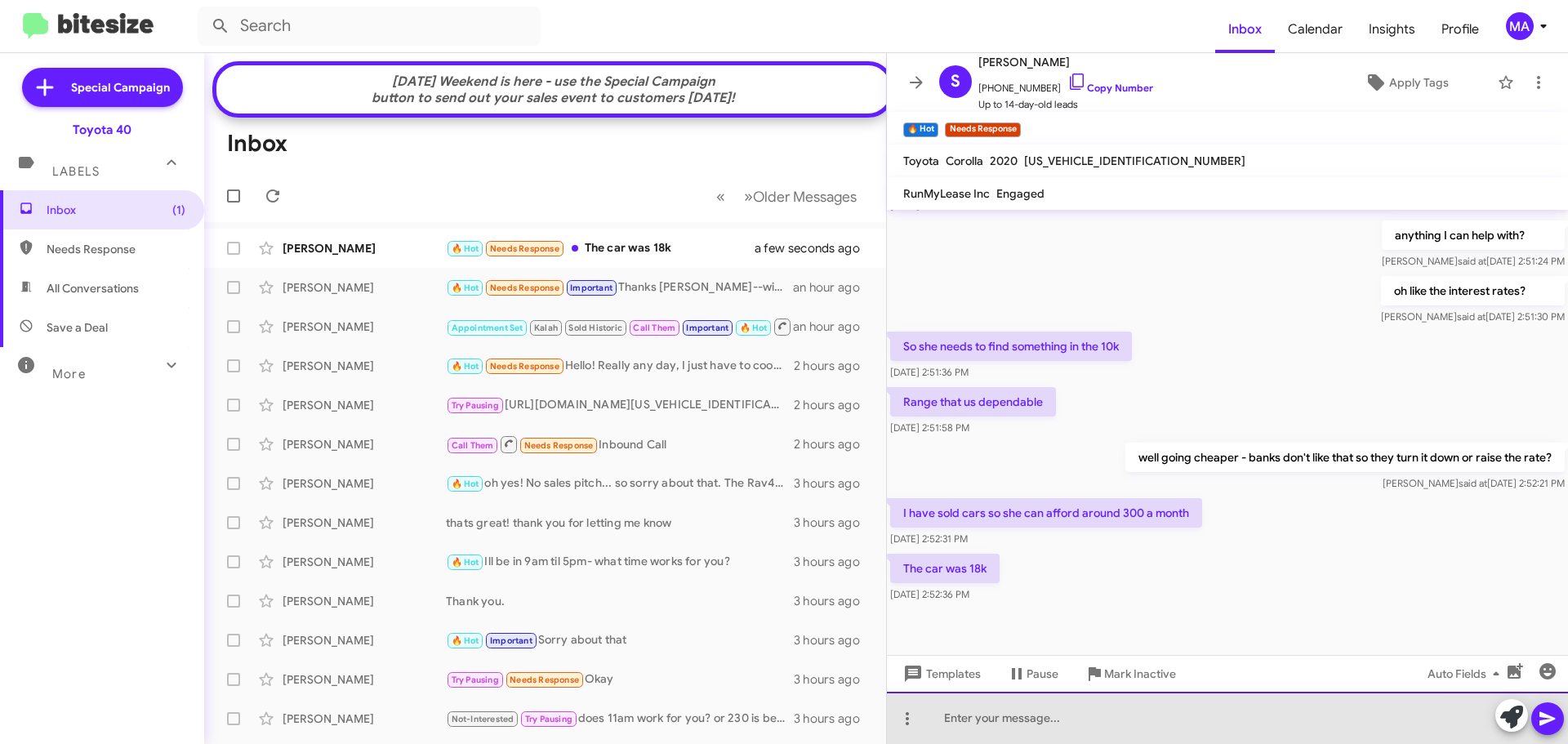
click at [989, 721] on div at bounding box center [1228, 718] width 681 height 52
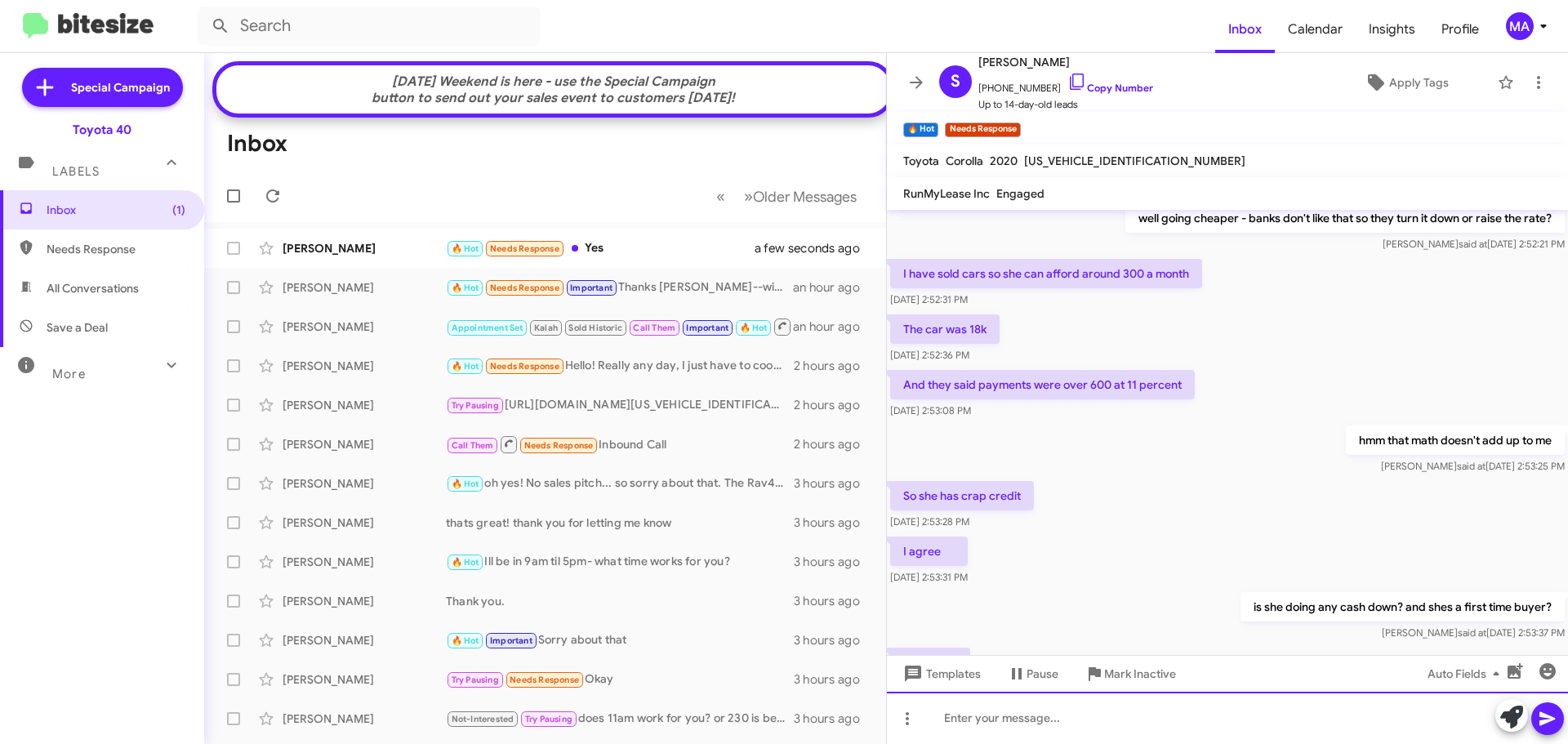
scroll to position [644, 0]
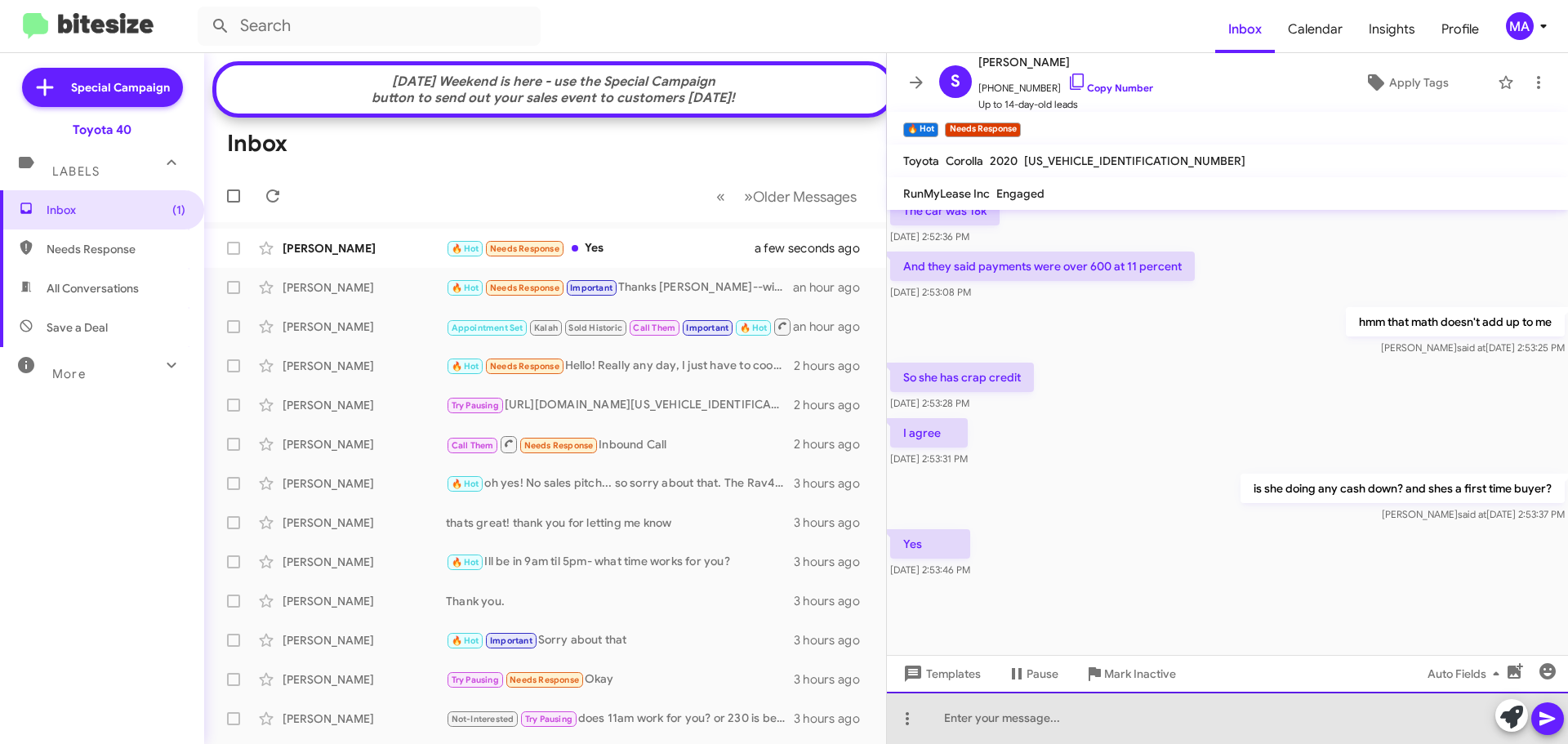
click at [978, 720] on div at bounding box center [1228, 718] width 681 height 52
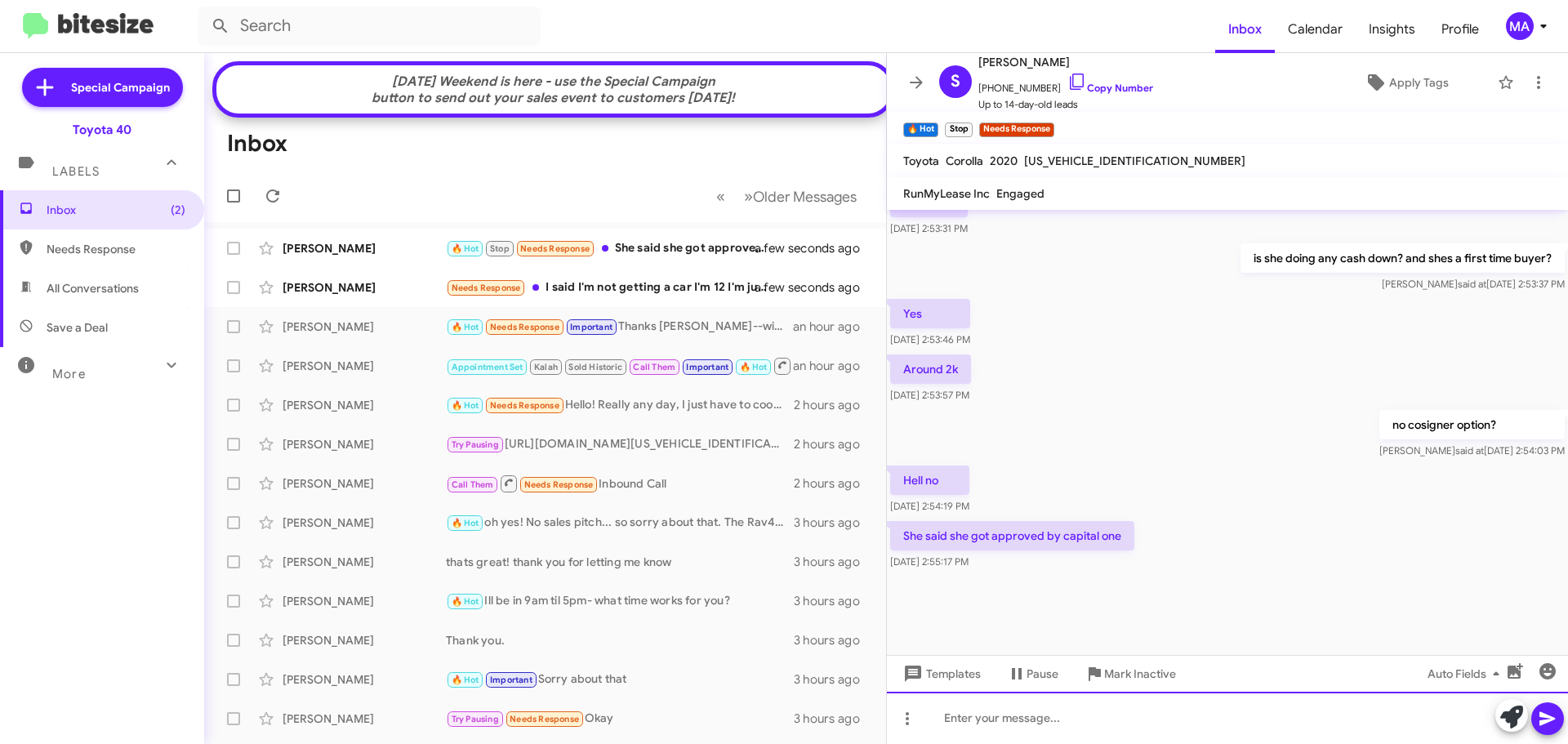
scroll to position [747, 0]
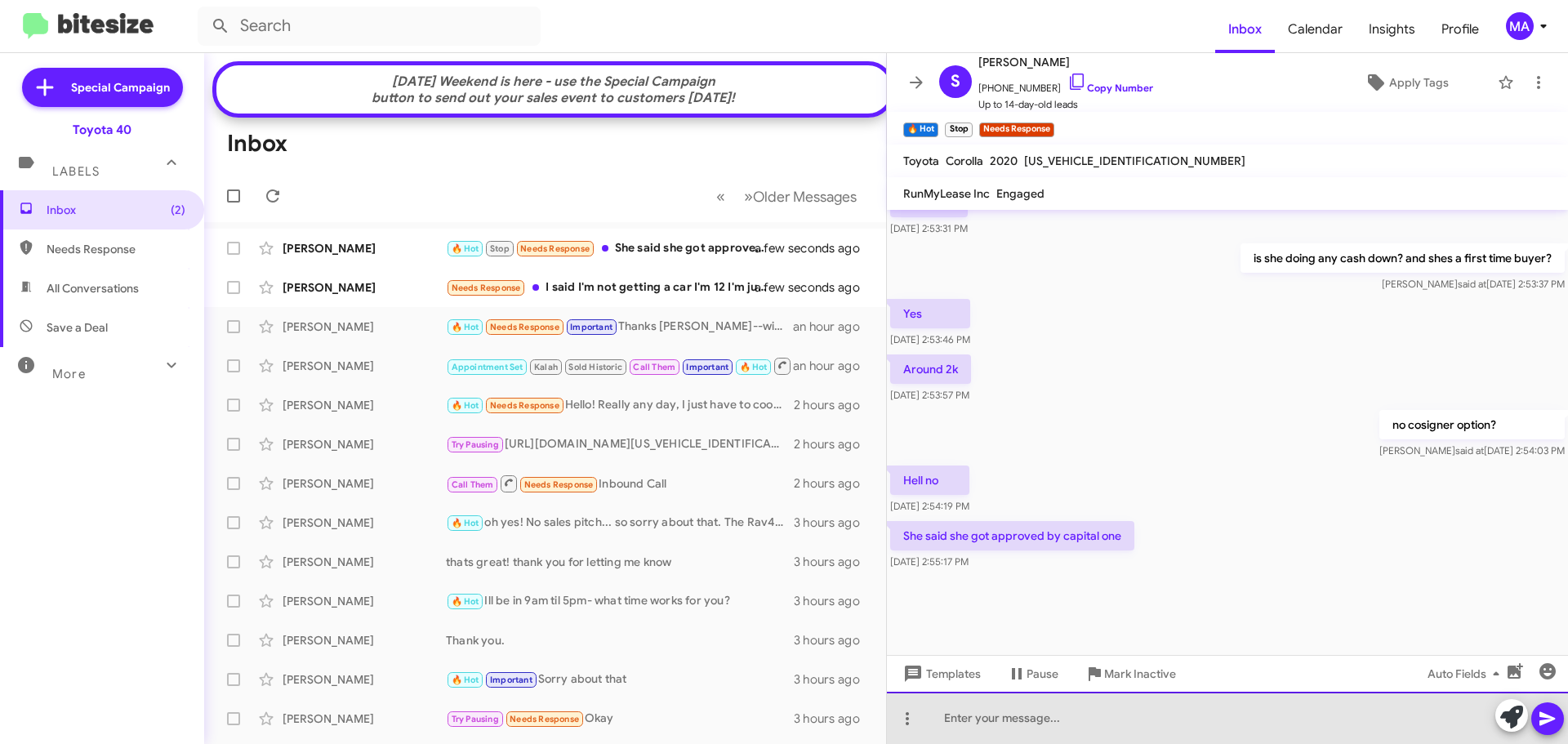
click at [1016, 720] on div at bounding box center [1228, 718] width 681 height 52
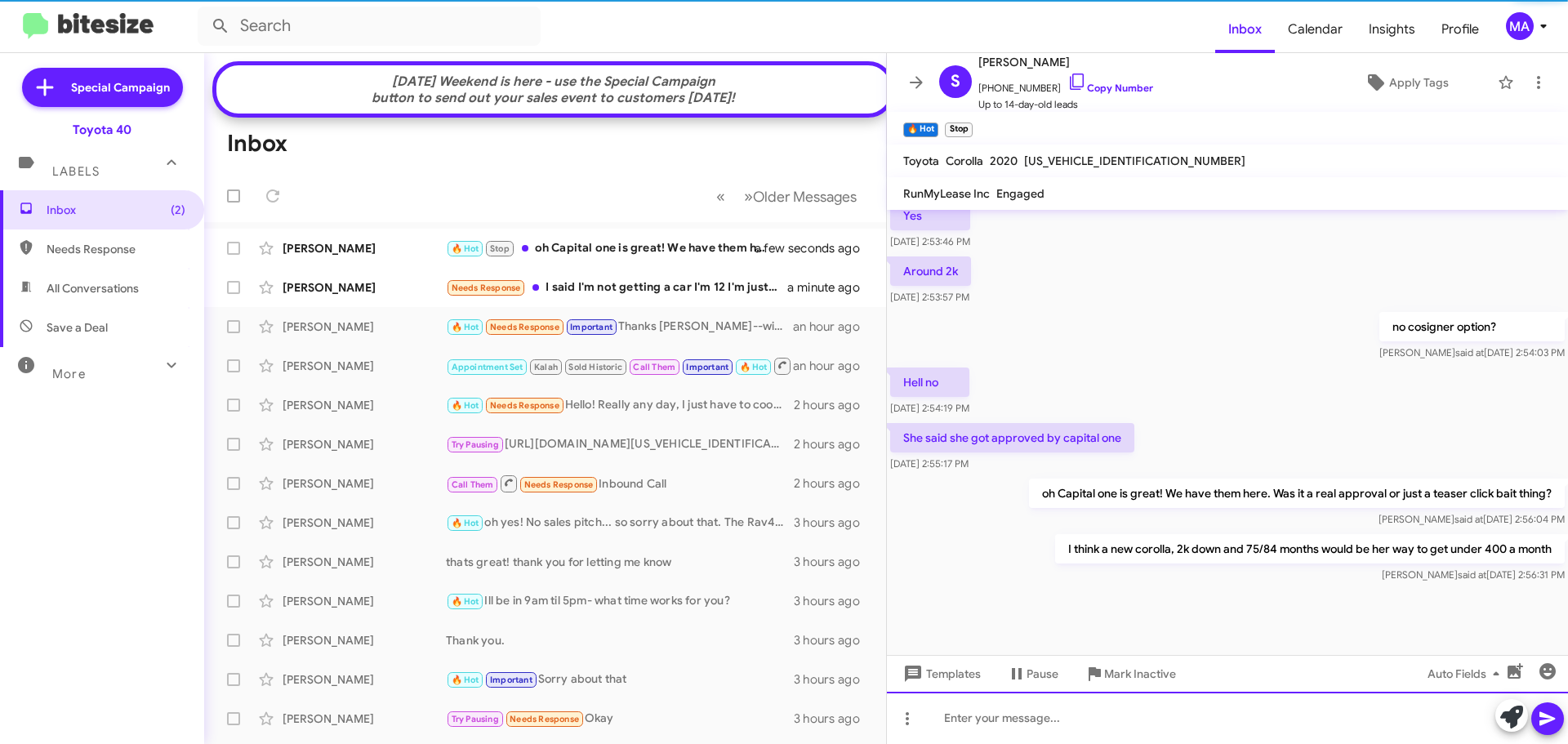
scroll to position [1062, 0]
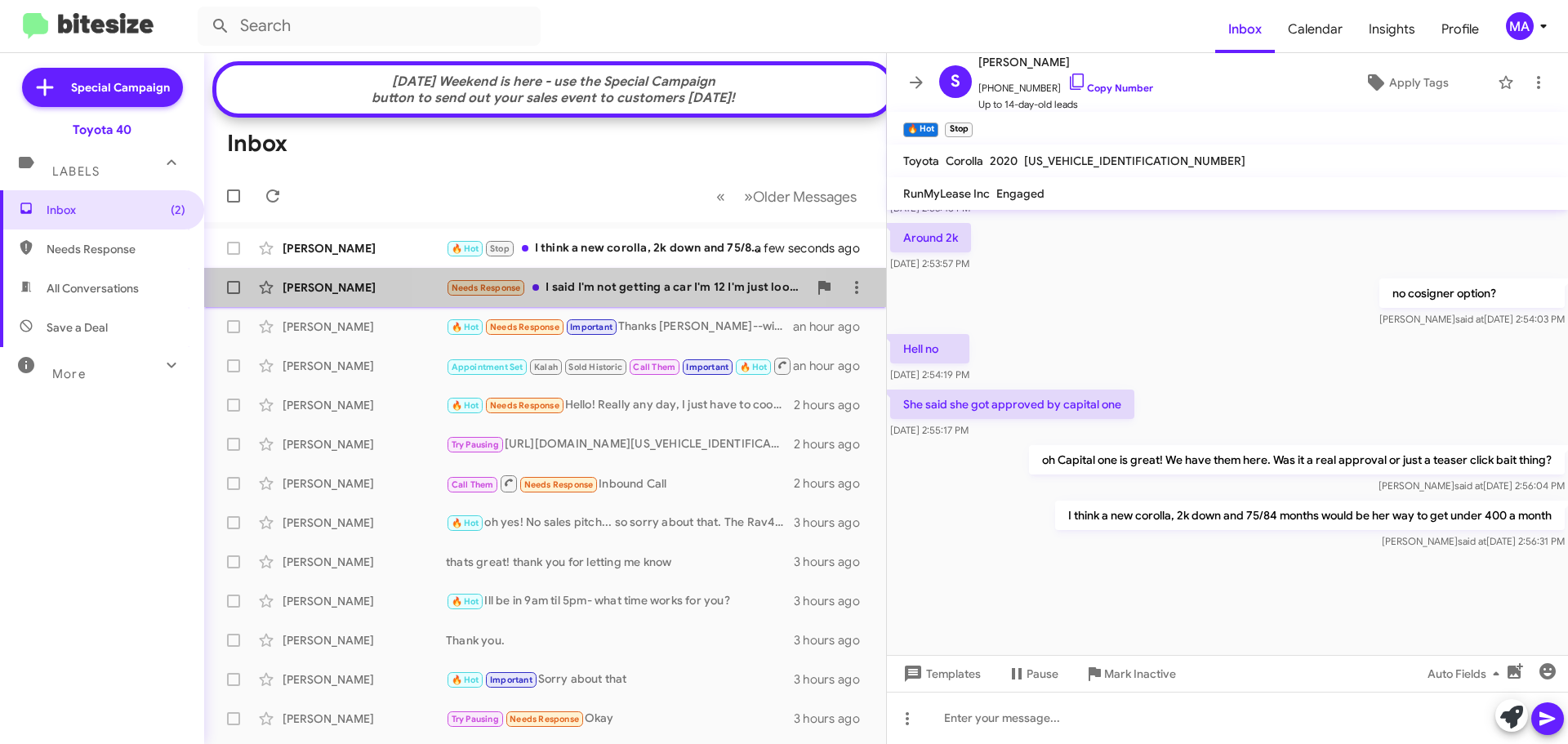
click at [625, 298] on div "Needs Response I said I'm not getting a car I'm 12 I'm just looking" at bounding box center [627, 288] width 362 height 19
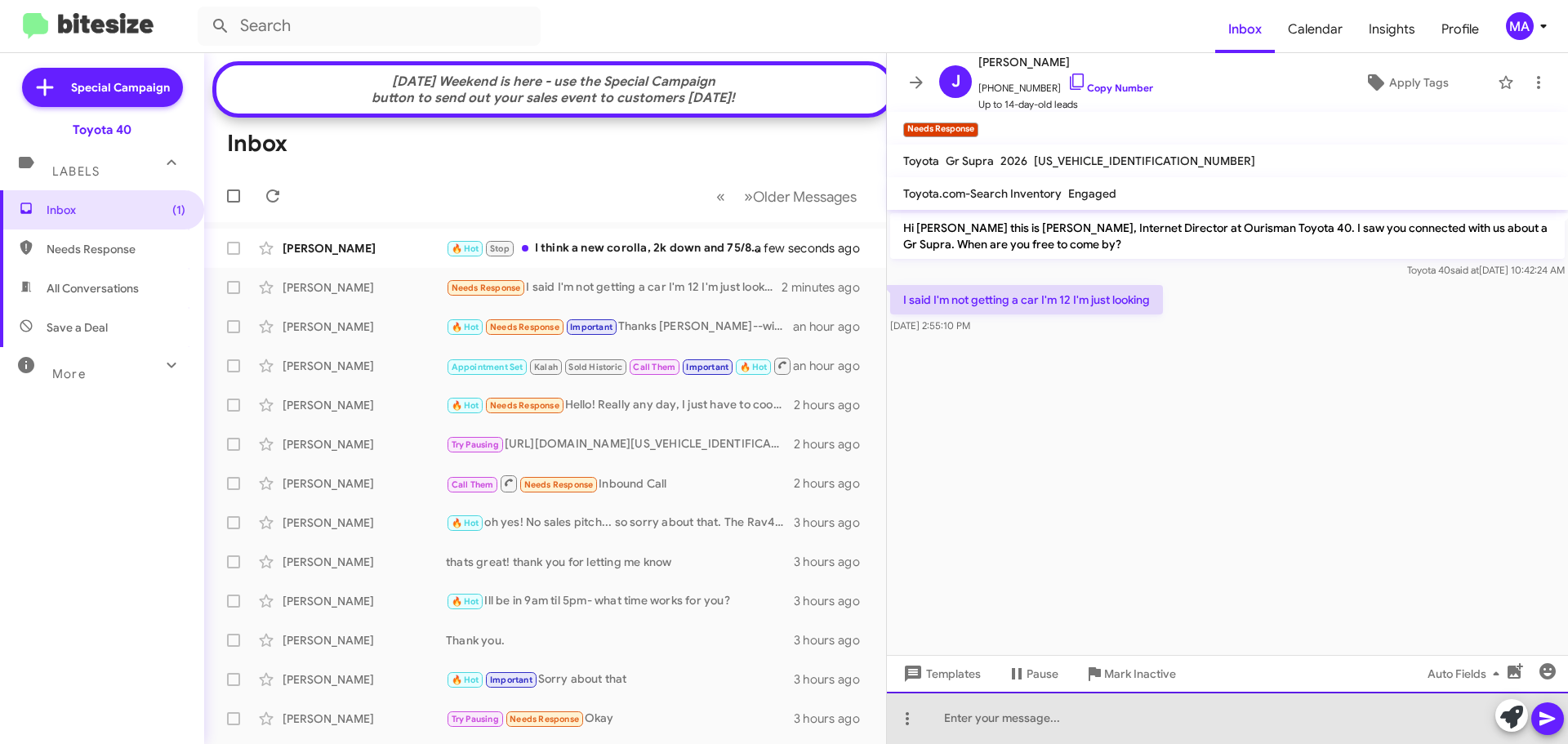
click at [1001, 718] on div at bounding box center [1228, 718] width 681 height 52
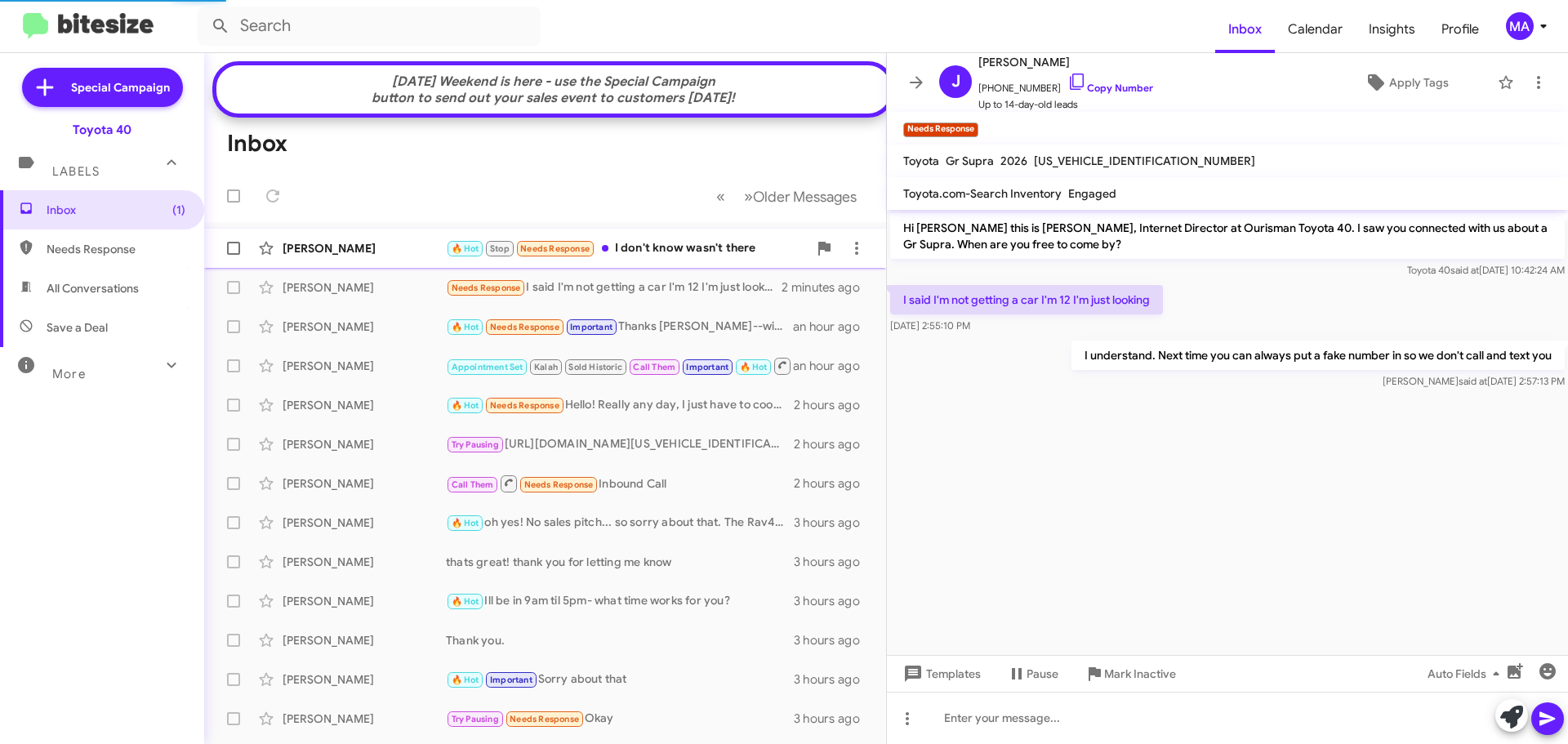
click at [419, 257] on div "[PERSON_NAME]" at bounding box center [365, 248] width 164 height 17
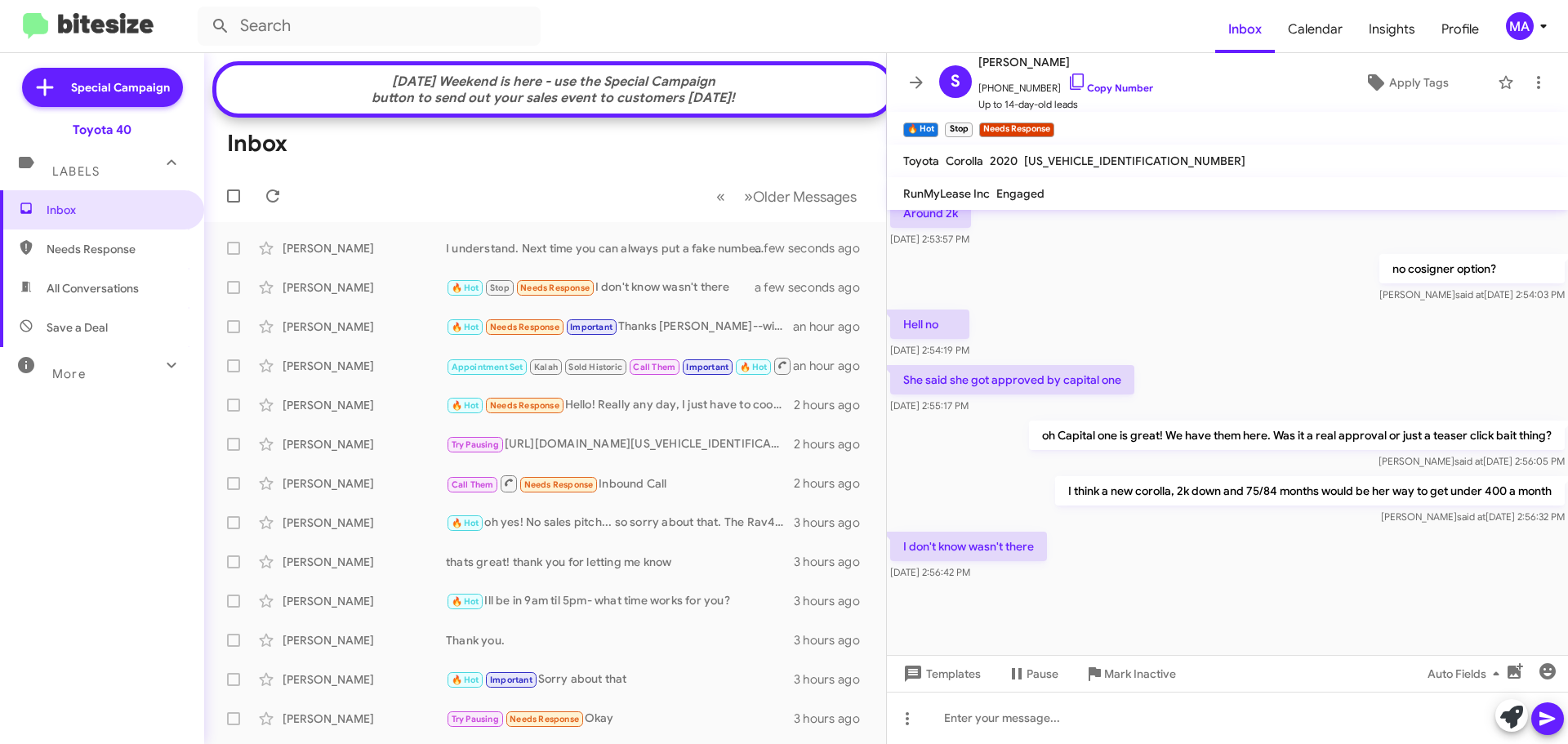
scroll to position [747, 0]
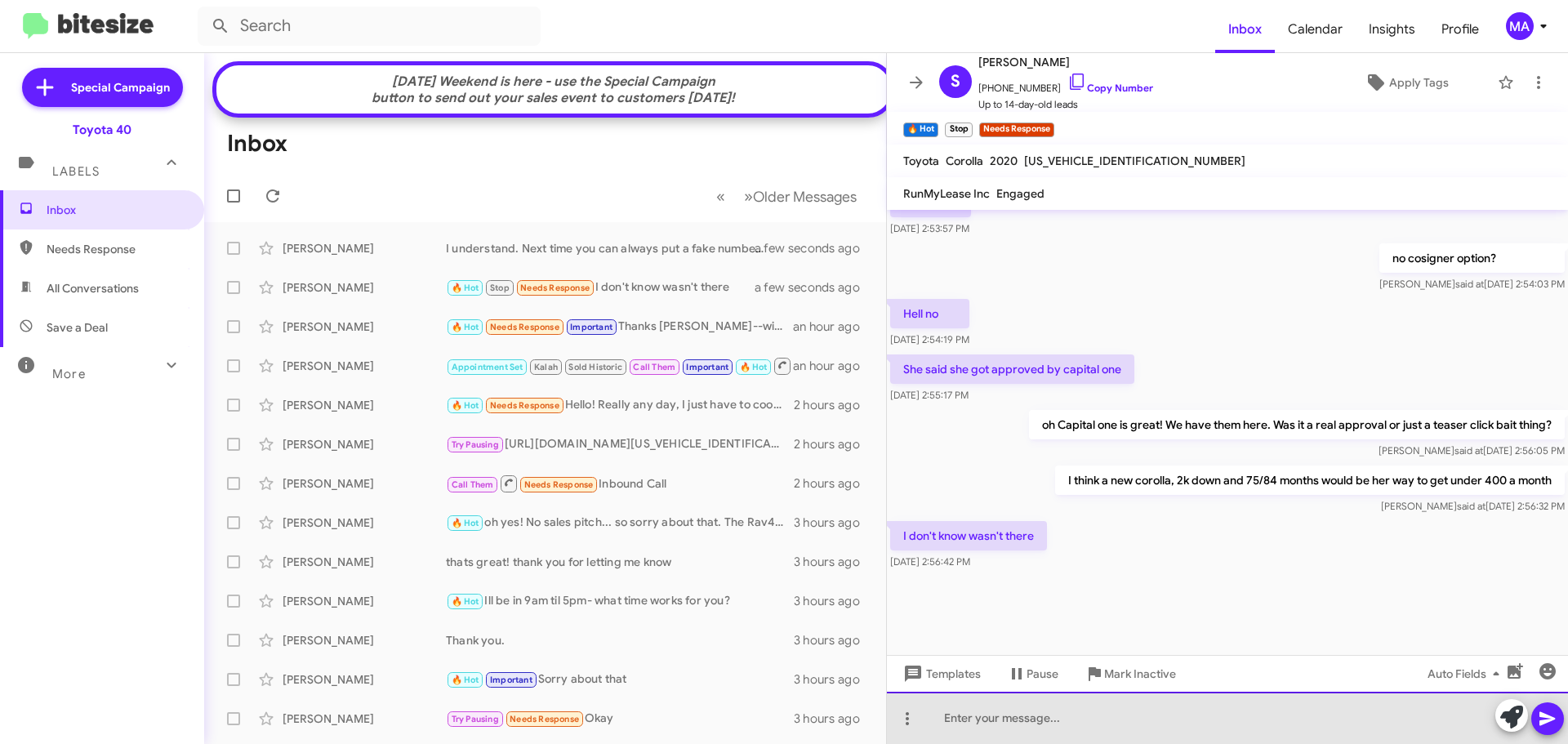
click at [1009, 725] on div at bounding box center [1228, 718] width 681 height 52
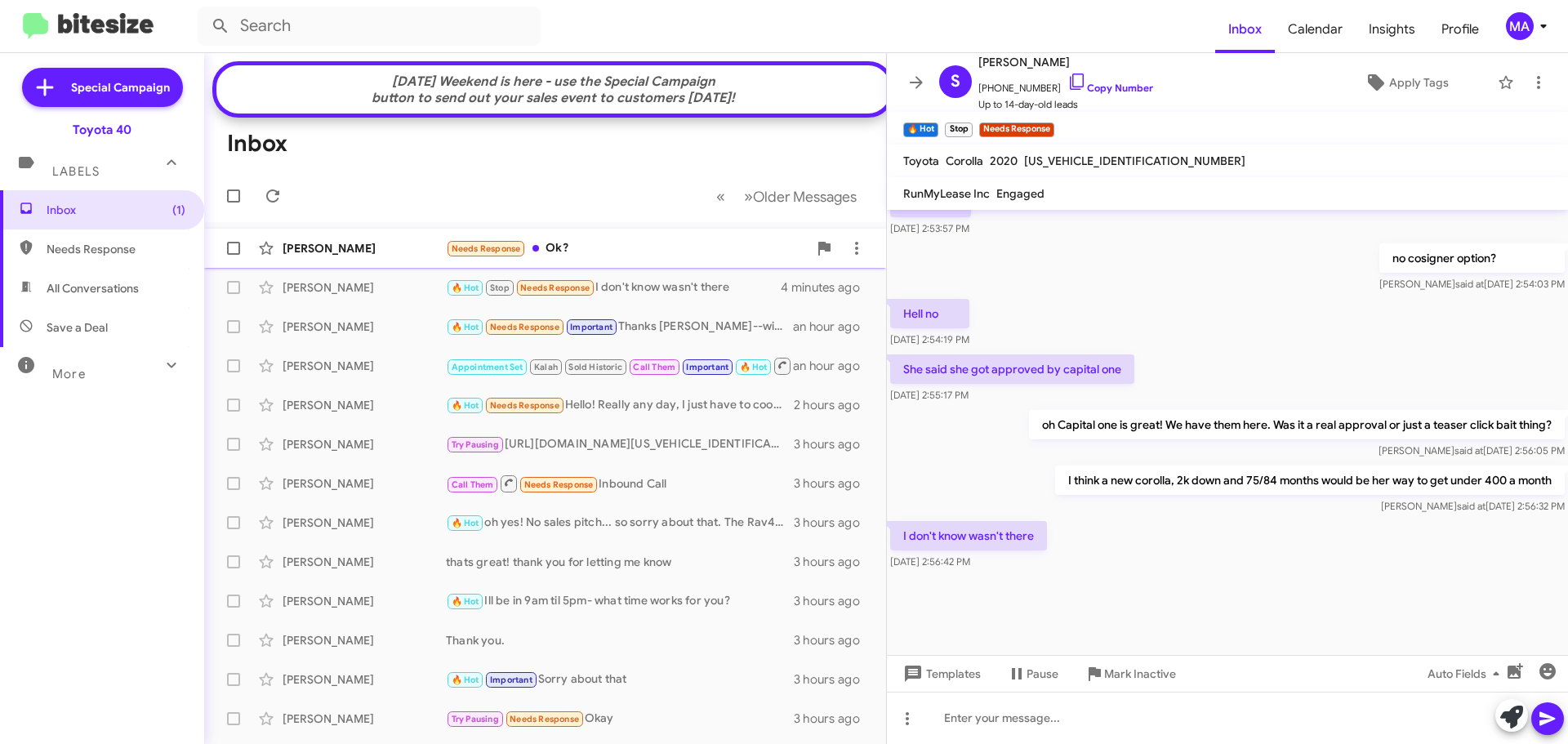
click at [581, 258] on div "Needs Response Ok?" at bounding box center [627, 249] width 362 height 19
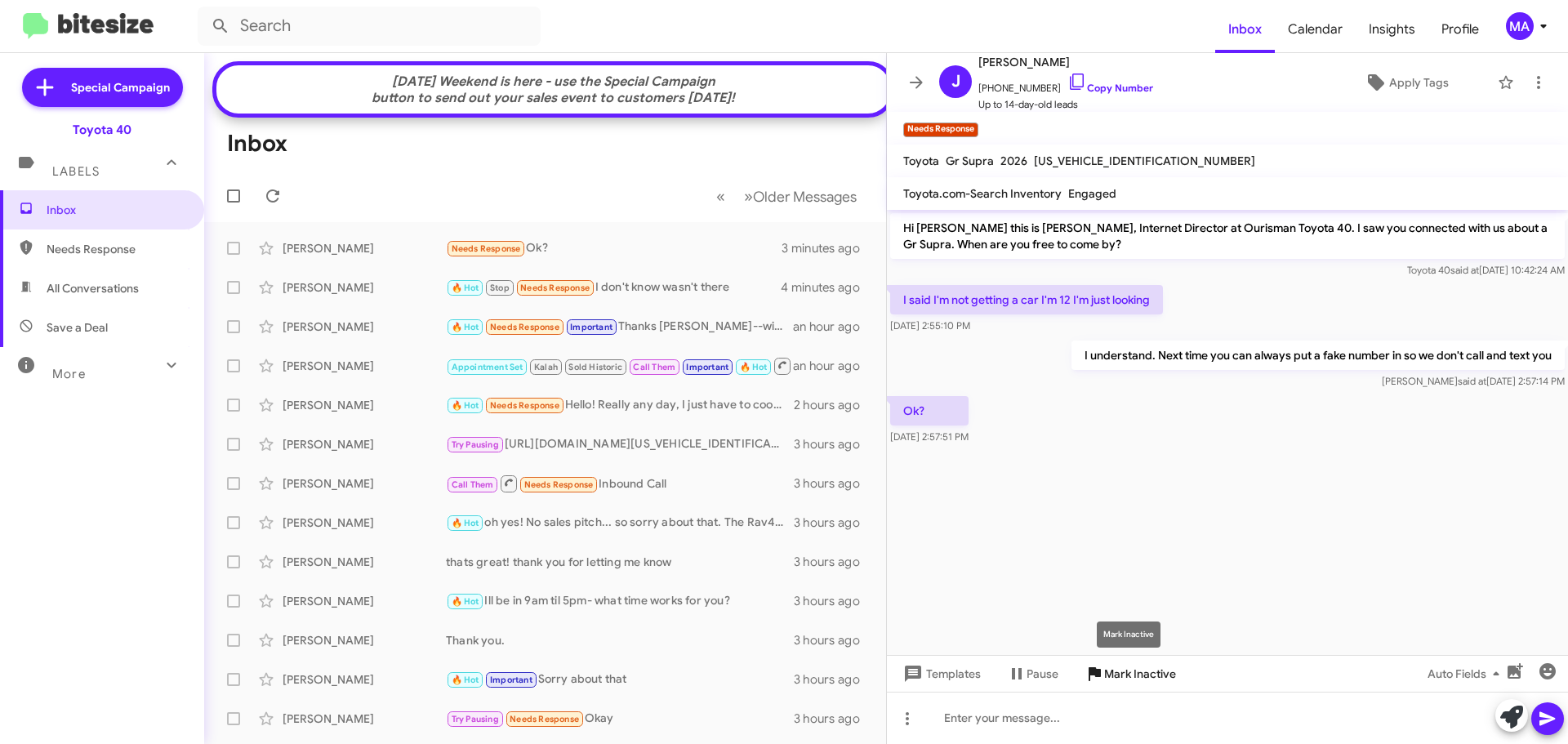
click at [1145, 672] on span "Mark Inactive" at bounding box center [1140, 674] width 72 height 30
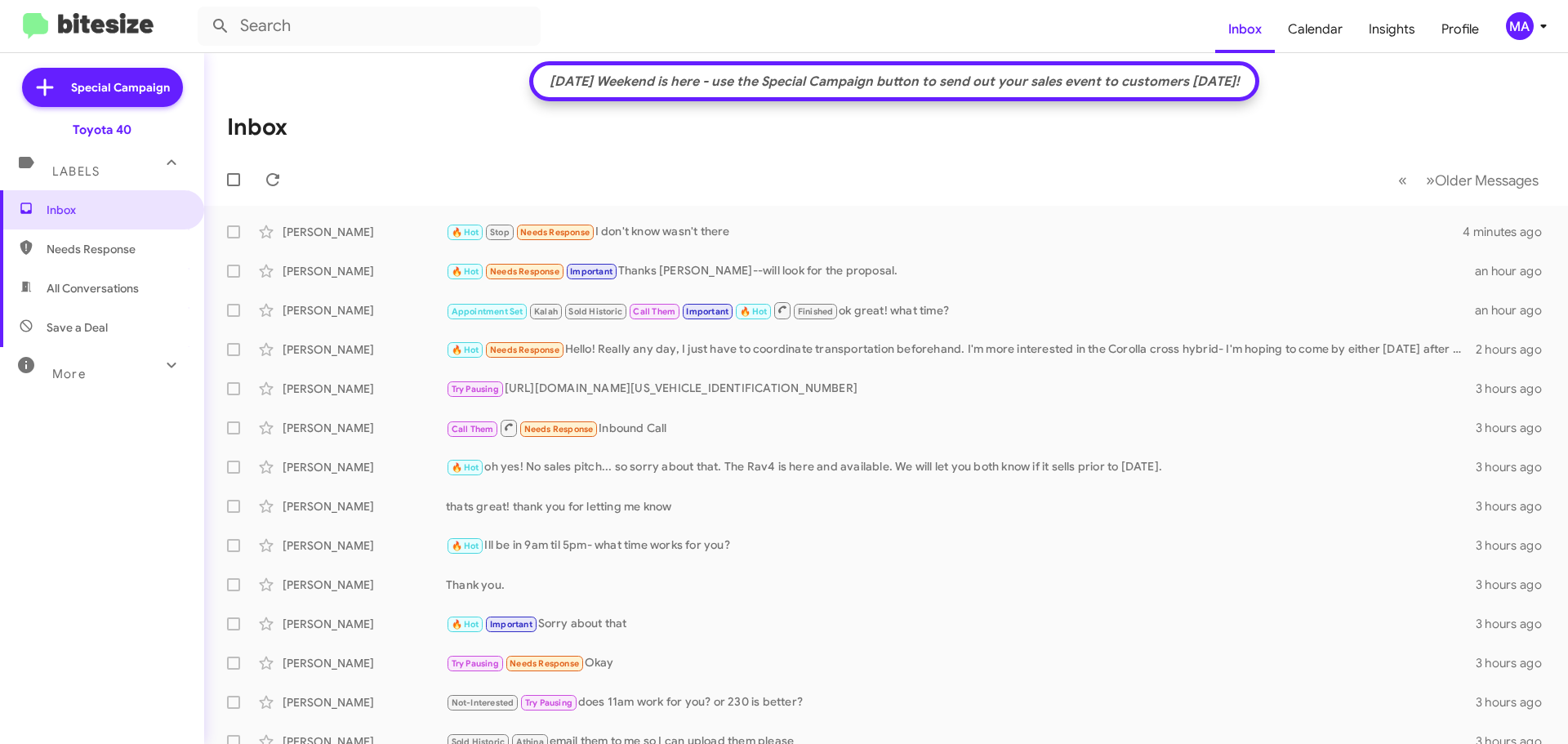
click at [139, 291] on span "All Conversations" at bounding box center [102, 288] width 205 height 39
type input "in:all-conversations"
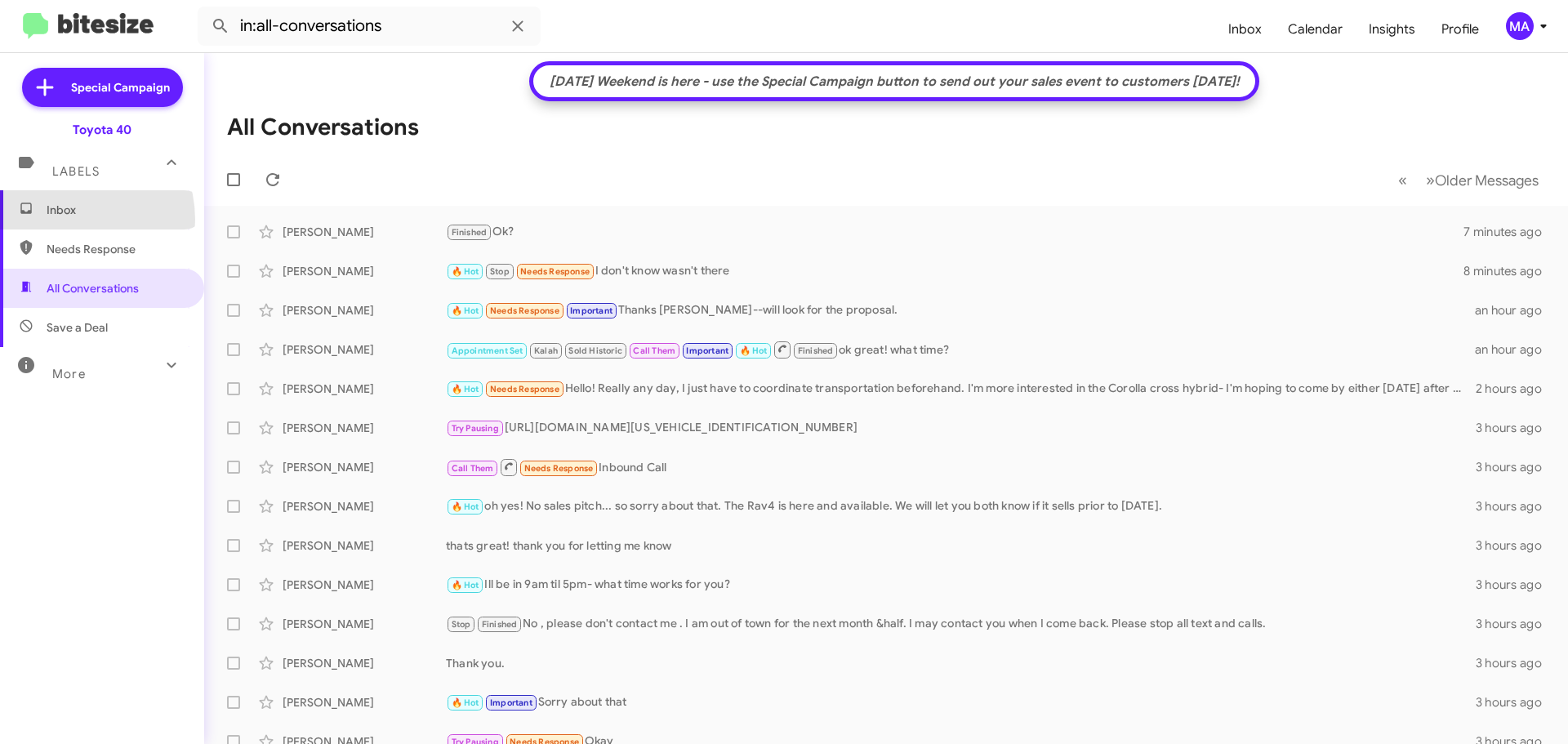
click at [64, 219] on span "Inbox" at bounding box center [102, 210] width 205 height 39
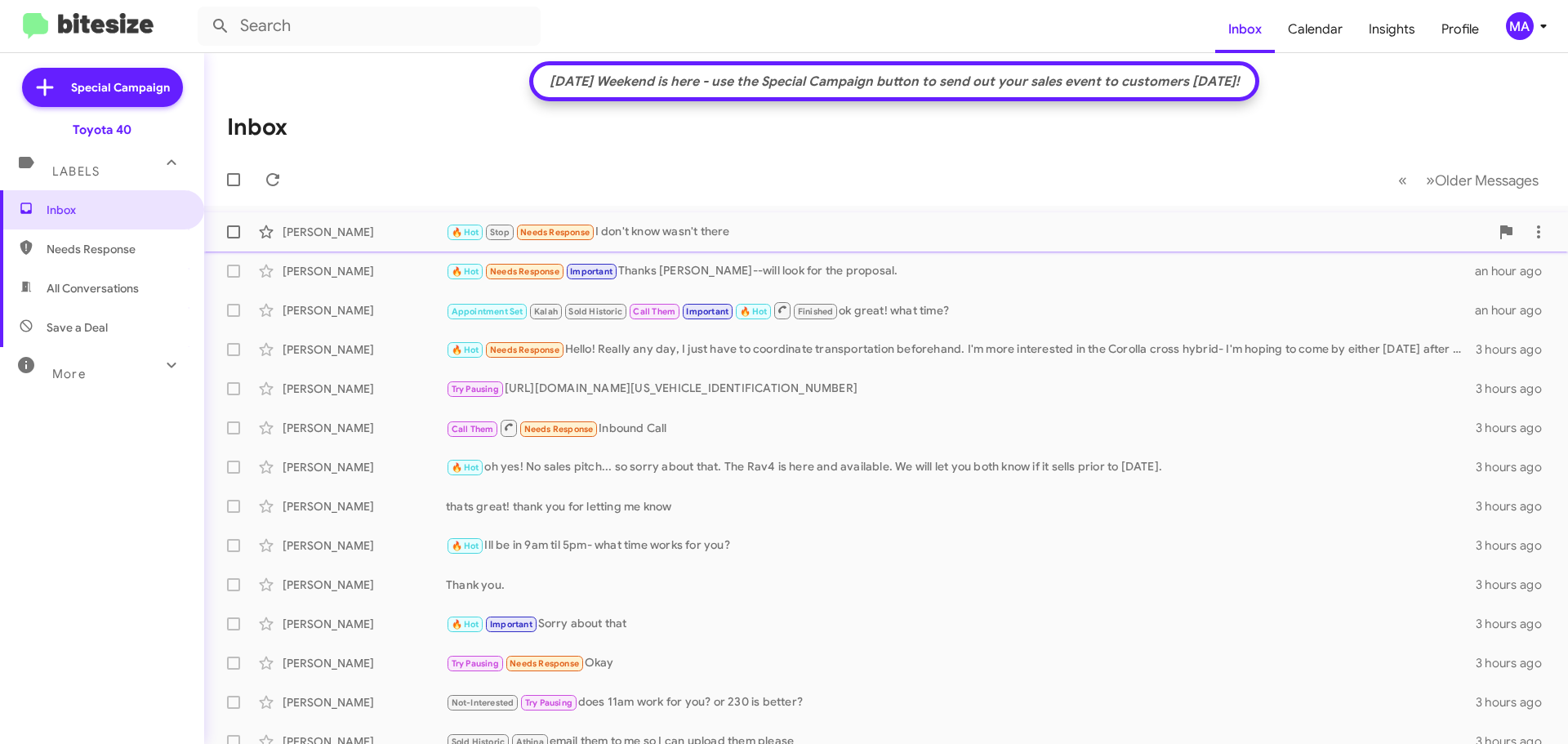
click at [759, 231] on div "🔥 Hot Stop Needs Response I don't know wasn't there" at bounding box center [967, 232] width 1044 height 19
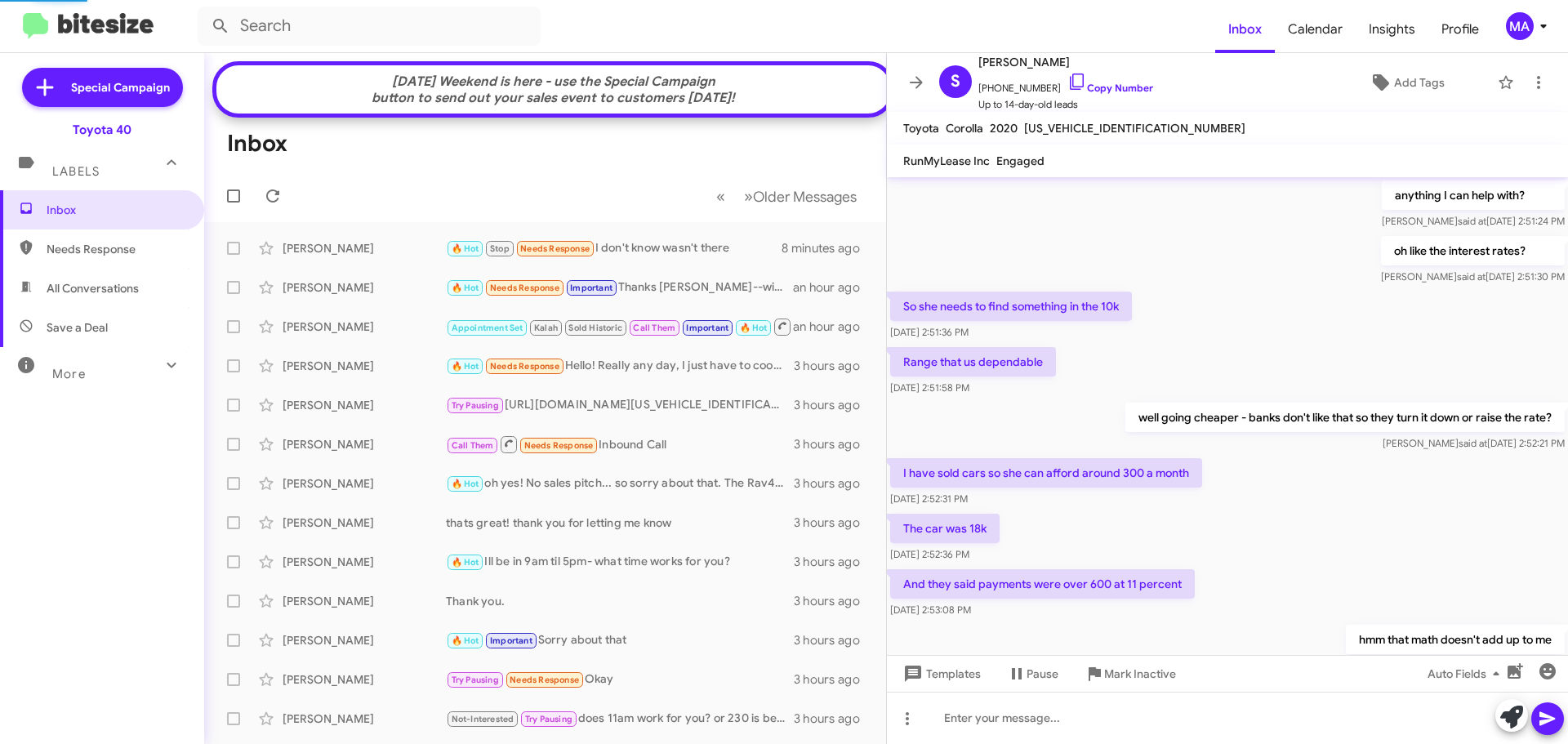
scroll to position [714, 0]
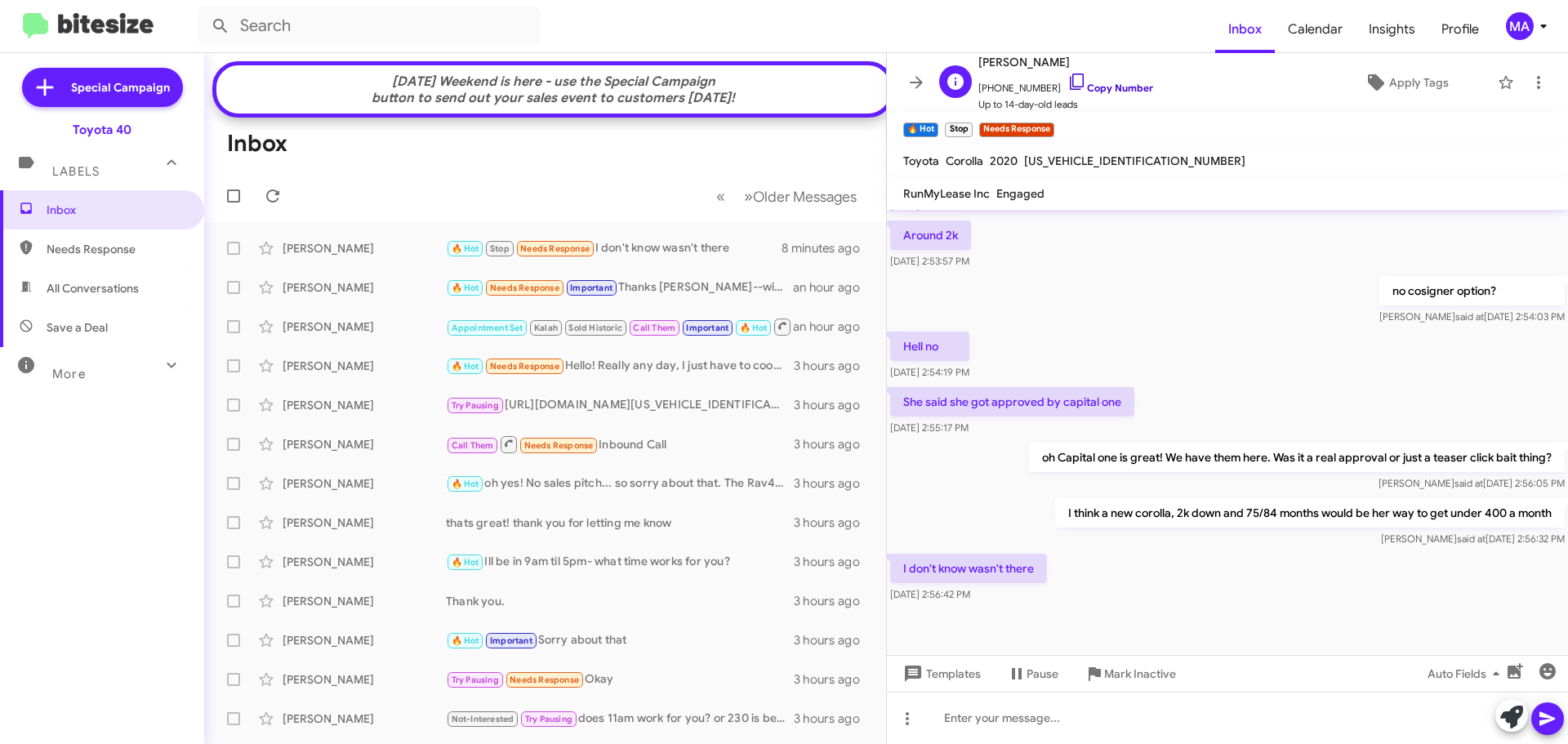
click at [1067, 81] on icon at bounding box center [1077, 82] width 20 height 20
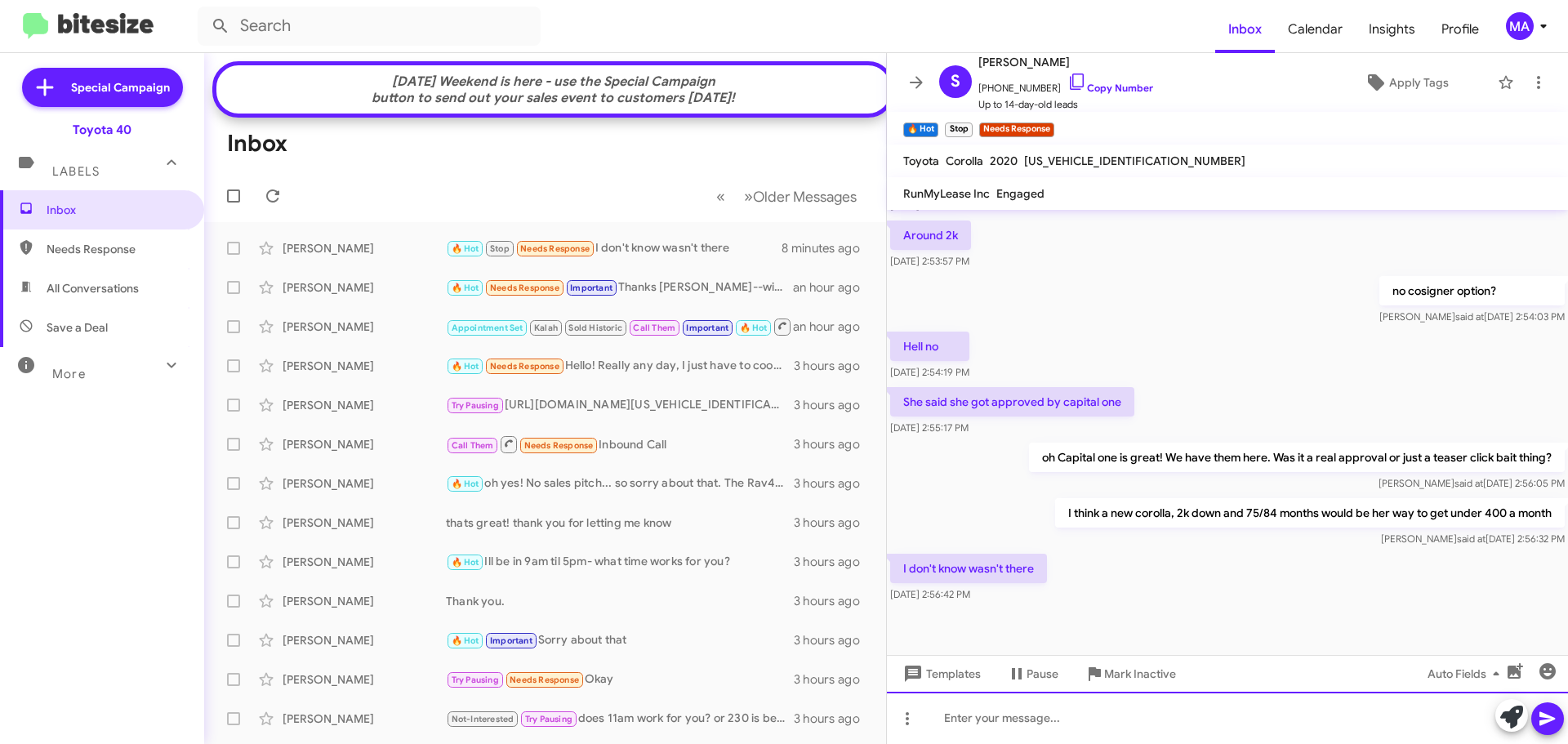
click at [1069, 728] on div at bounding box center [1228, 718] width 681 height 52
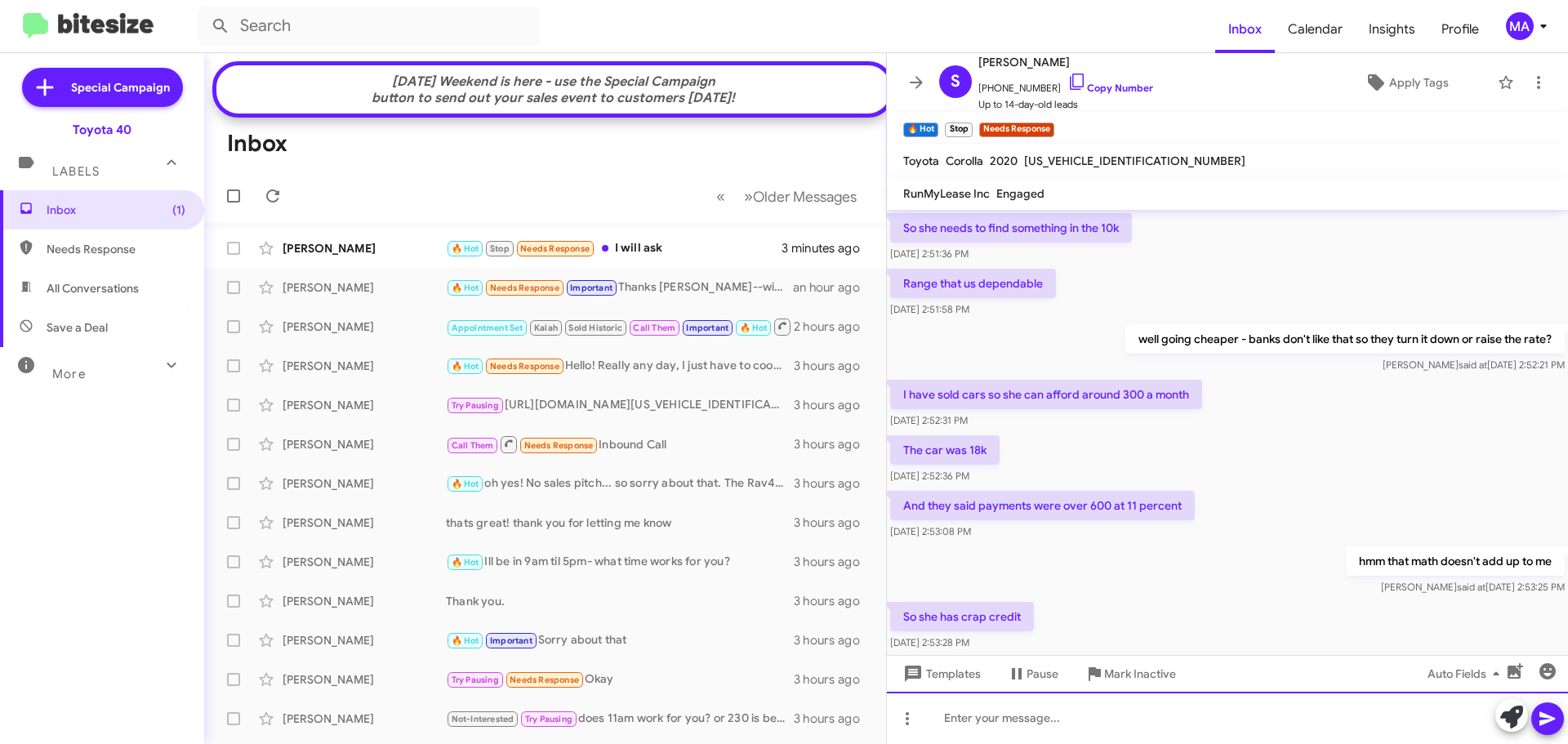
scroll to position [747, 0]
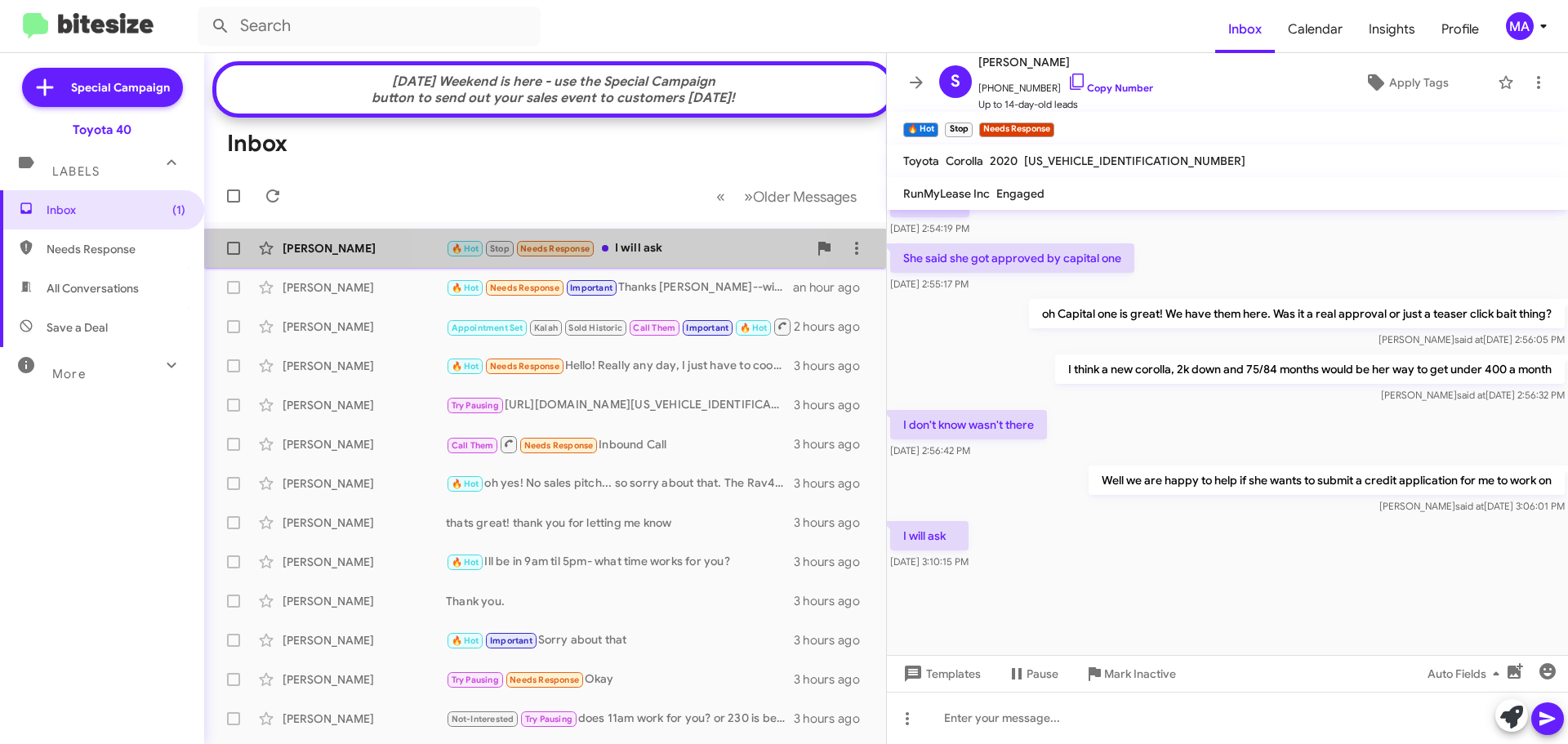
click at [637, 256] on div "🔥 Hot Stop Needs Response I will ask" at bounding box center [627, 249] width 362 height 19
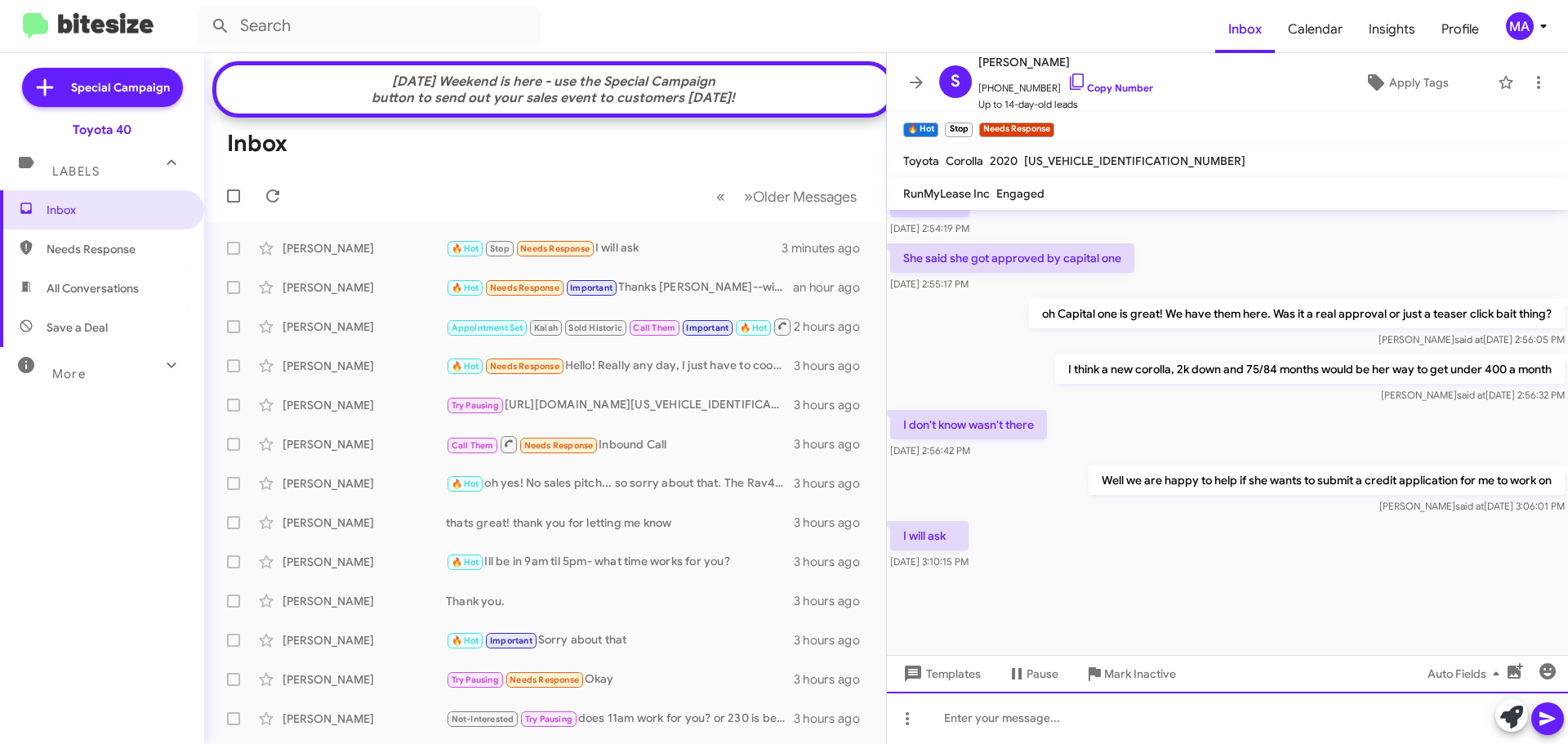
click at [987, 717] on div at bounding box center [1228, 718] width 681 height 52
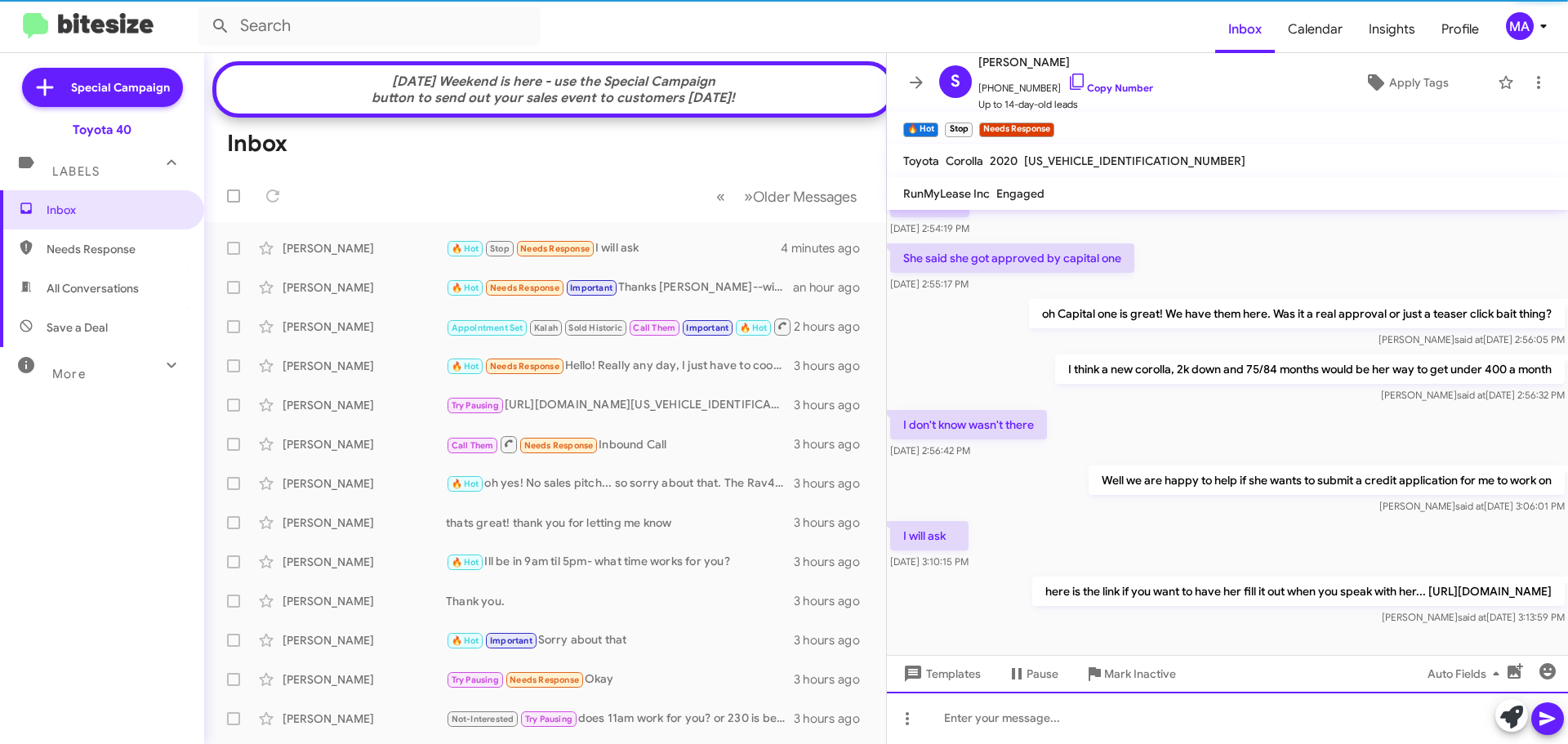
scroll to position [0, 0]
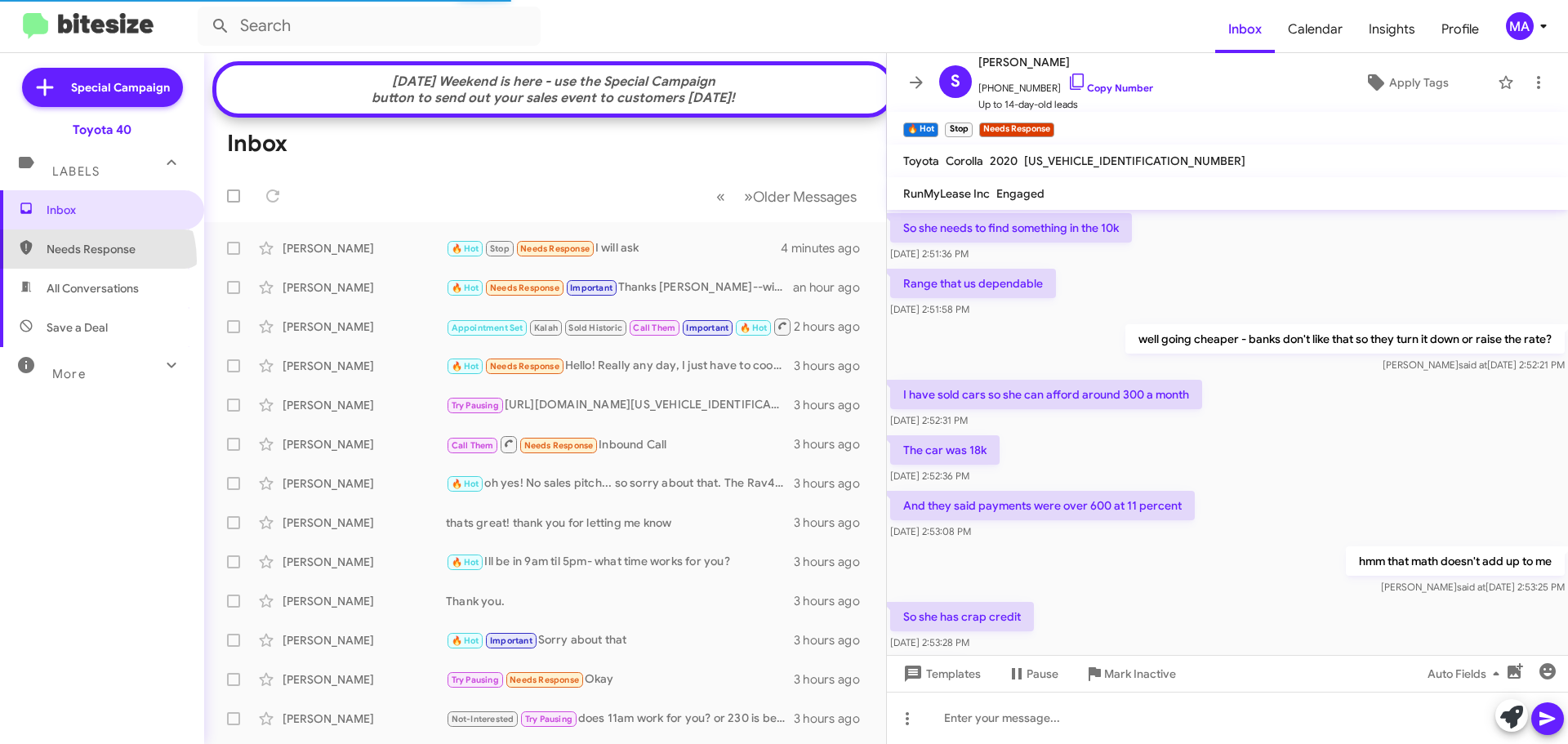
click at [87, 258] on span "Needs Response" at bounding box center [102, 249] width 205 height 39
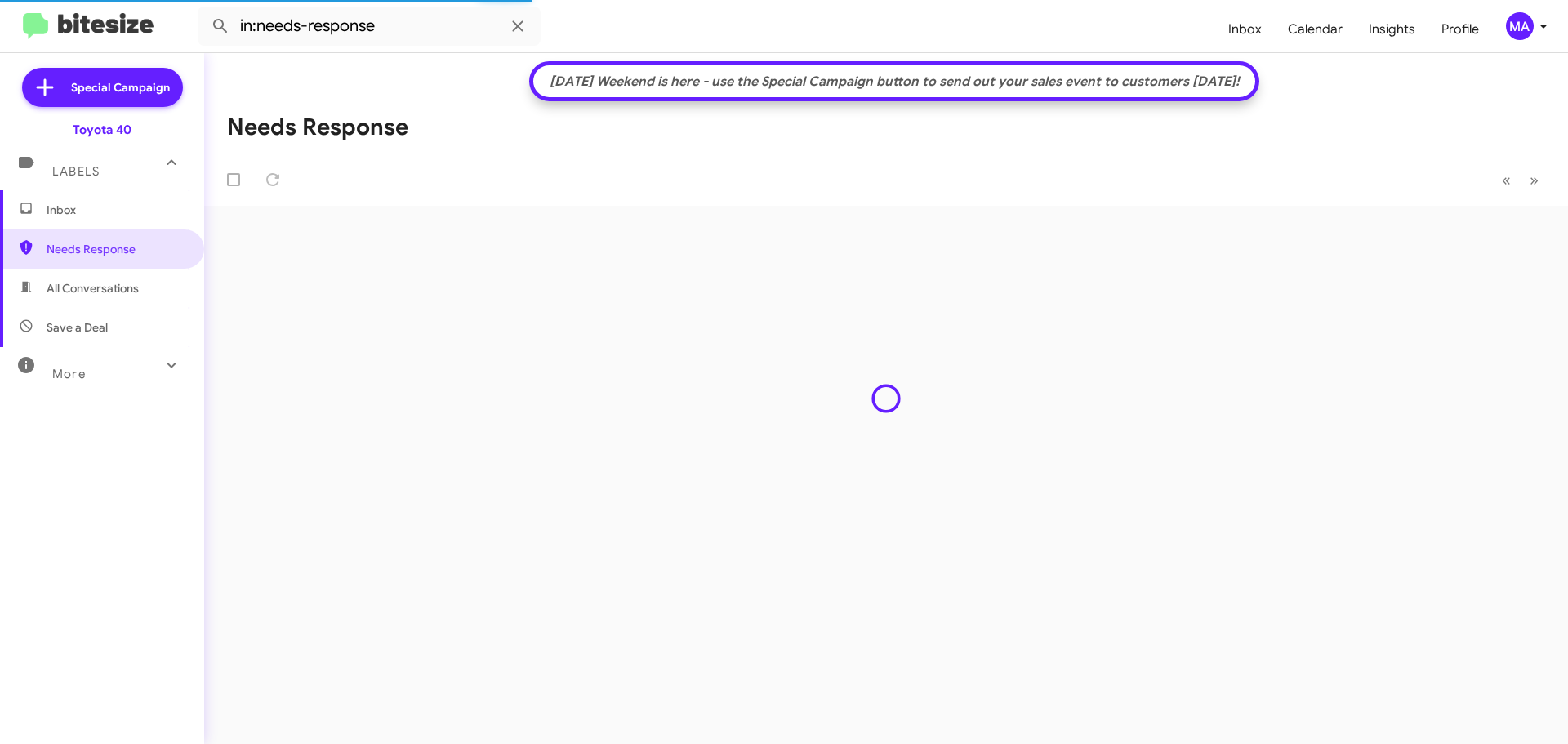
click at [90, 281] on span "All Conversations" at bounding box center [92, 288] width 92 height 17
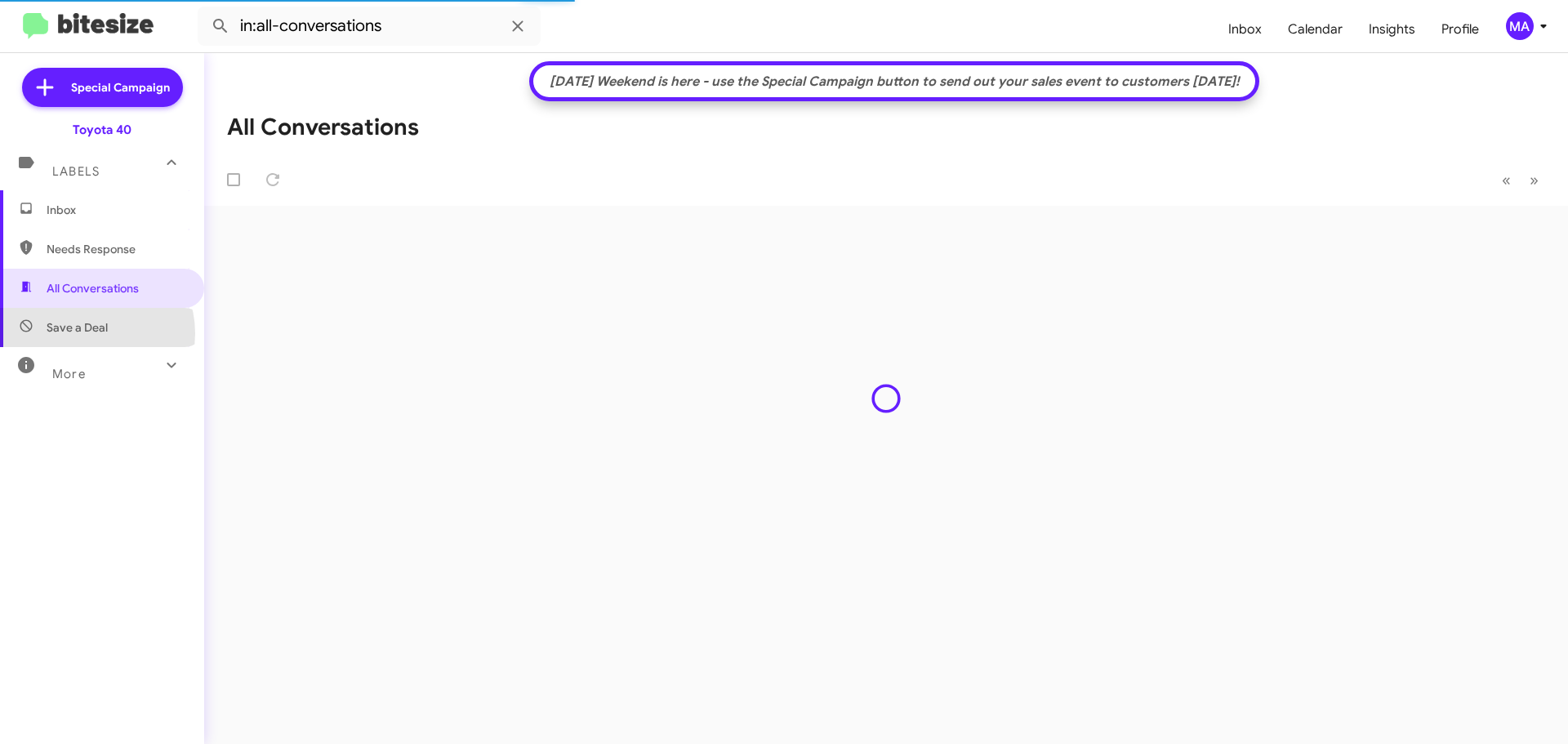
click at [91, 333] on span "Save a Deal" at bounding box center [77, 327] width 61 height 17
type input "in:not-interested"
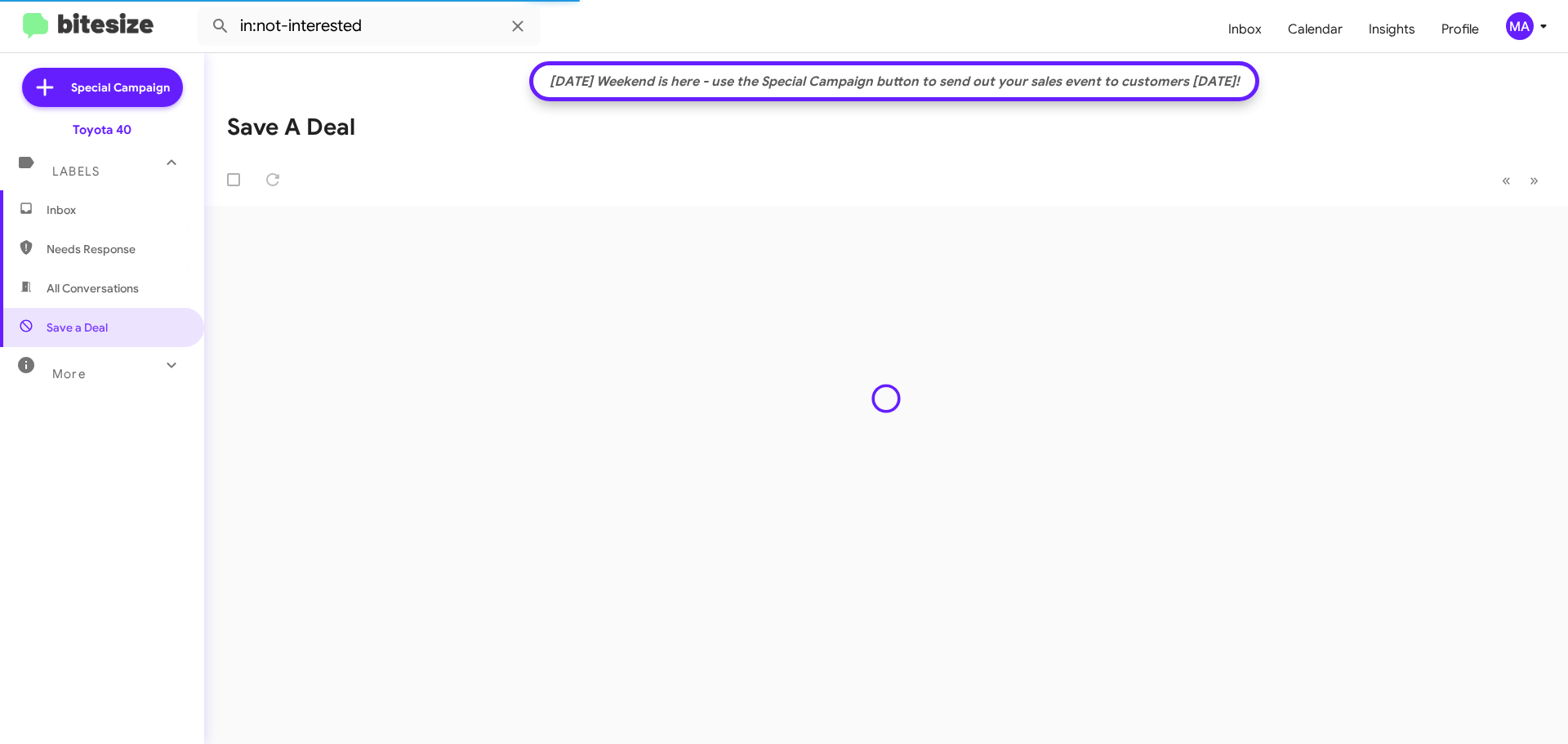
click at [79, 206] on span "Inbox" at bounding box center [115, 210] width 138 height 17
